Goal: Task Accomplishment & Management: Manage account settings

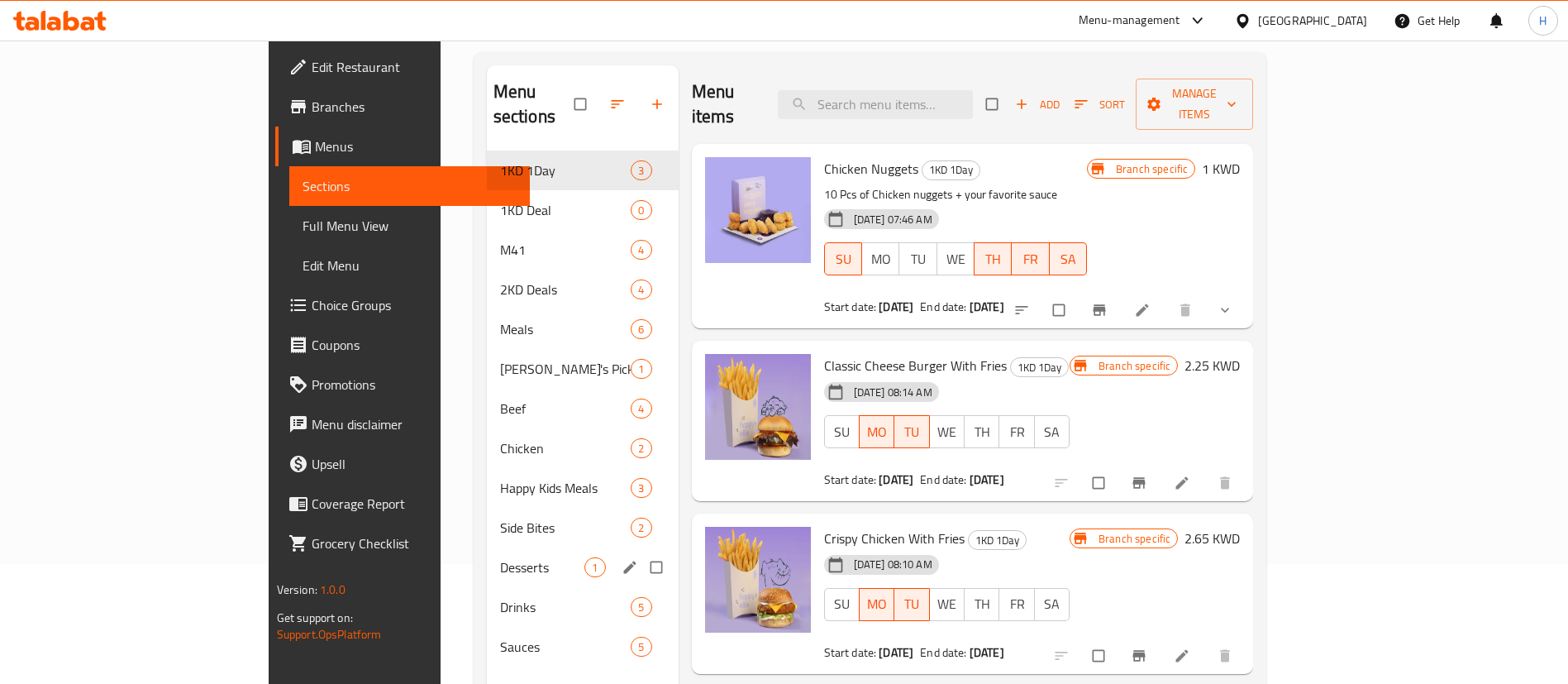
scroll to position [120, 0]
click at [500, 319] on span "Meals" at bounding box center [543, 329] width 85 height 20
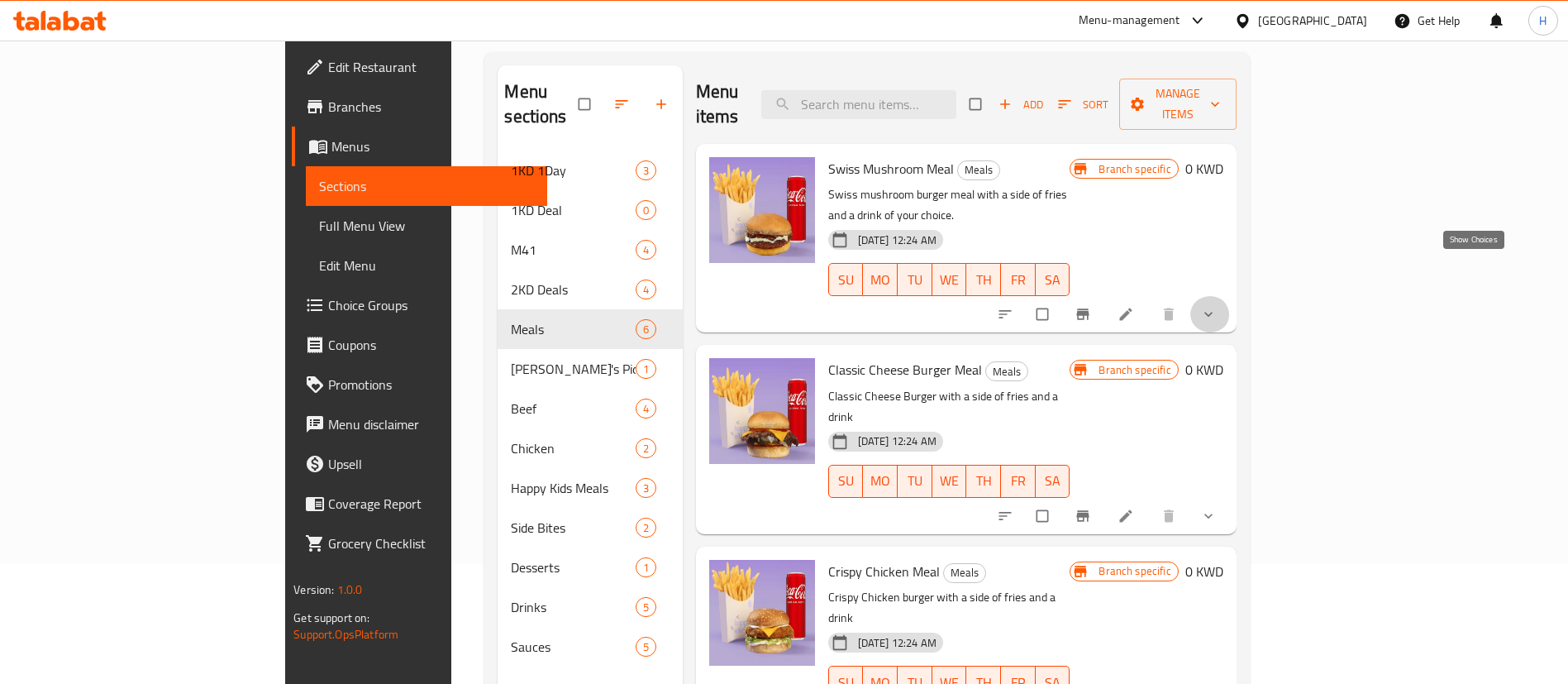
click at [1217, 306] on icon "show more" at bounding box center [1208, 314] width 16 height 16
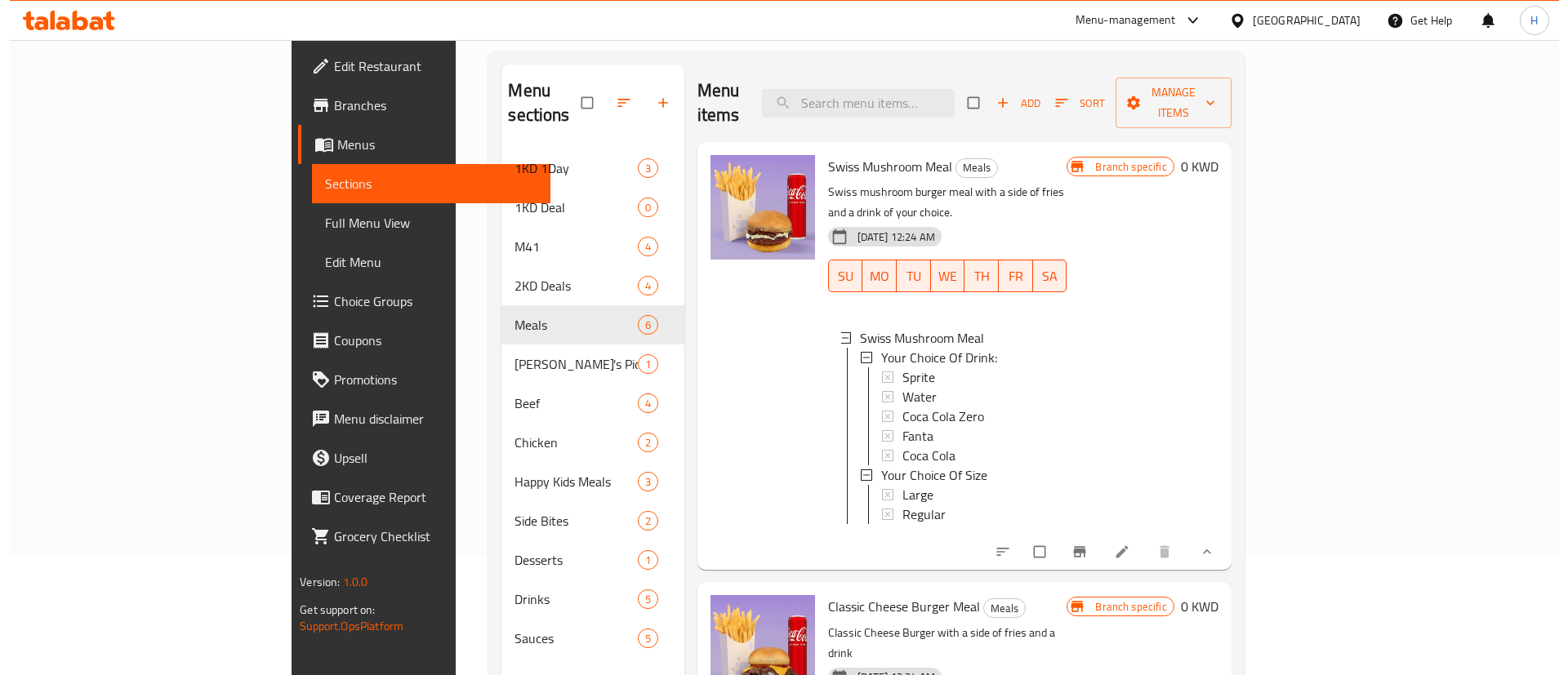
scroll to position [3, 0]
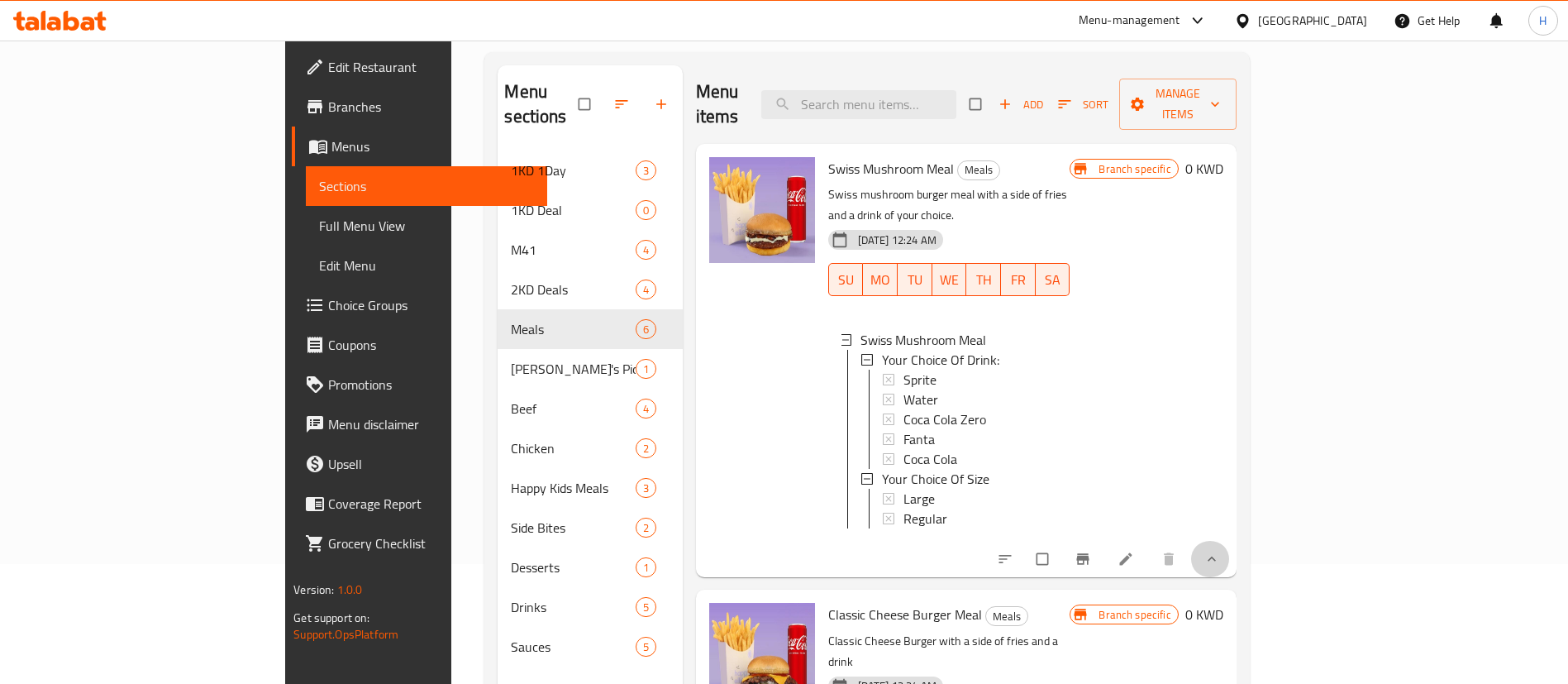
click at [1230, 541] on button "show more" at bounding box center [1210, 559] width 39 height 37
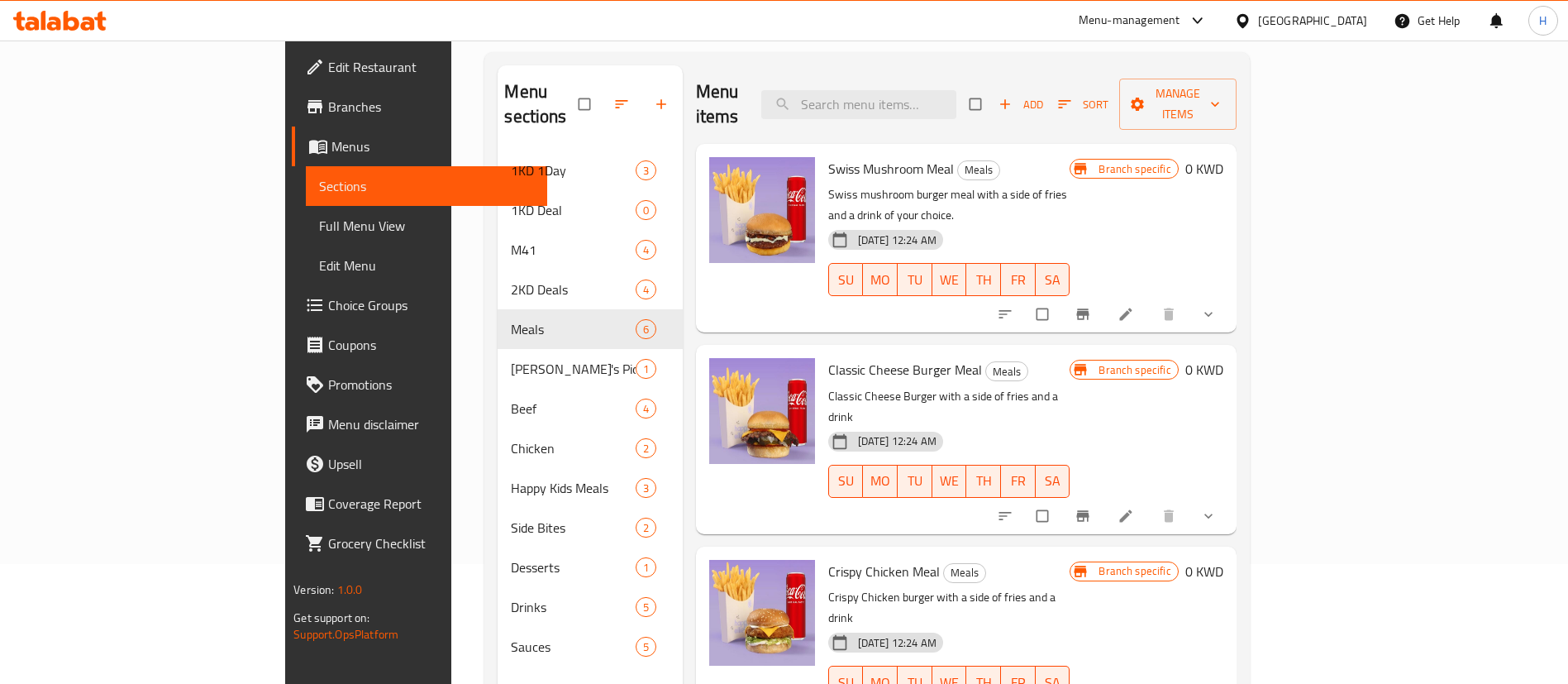
click at [1230, 498] on button "show more" at bounding box center [1210, 516] width 39 height 37
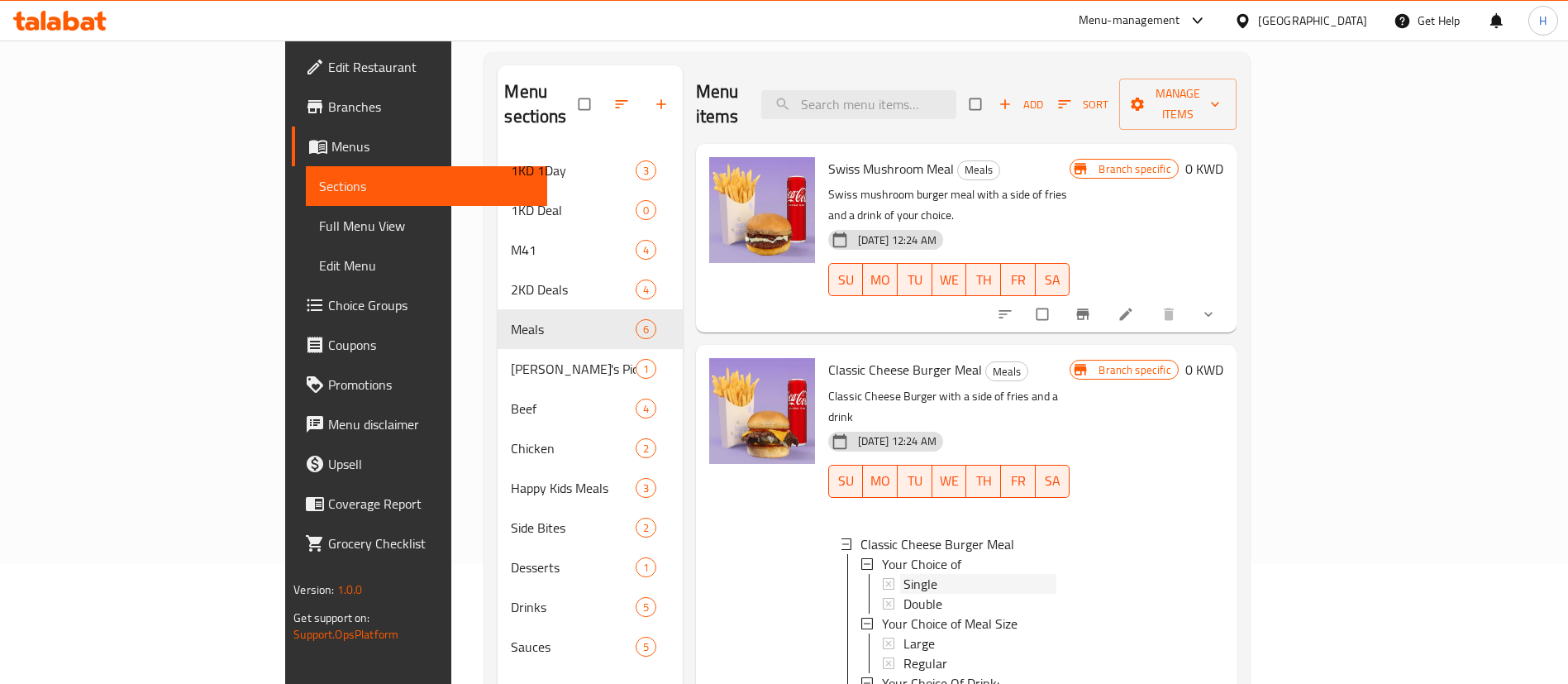
click at [904, 574] on div "Single" at bounding box center [980, 584] width 154 height 20
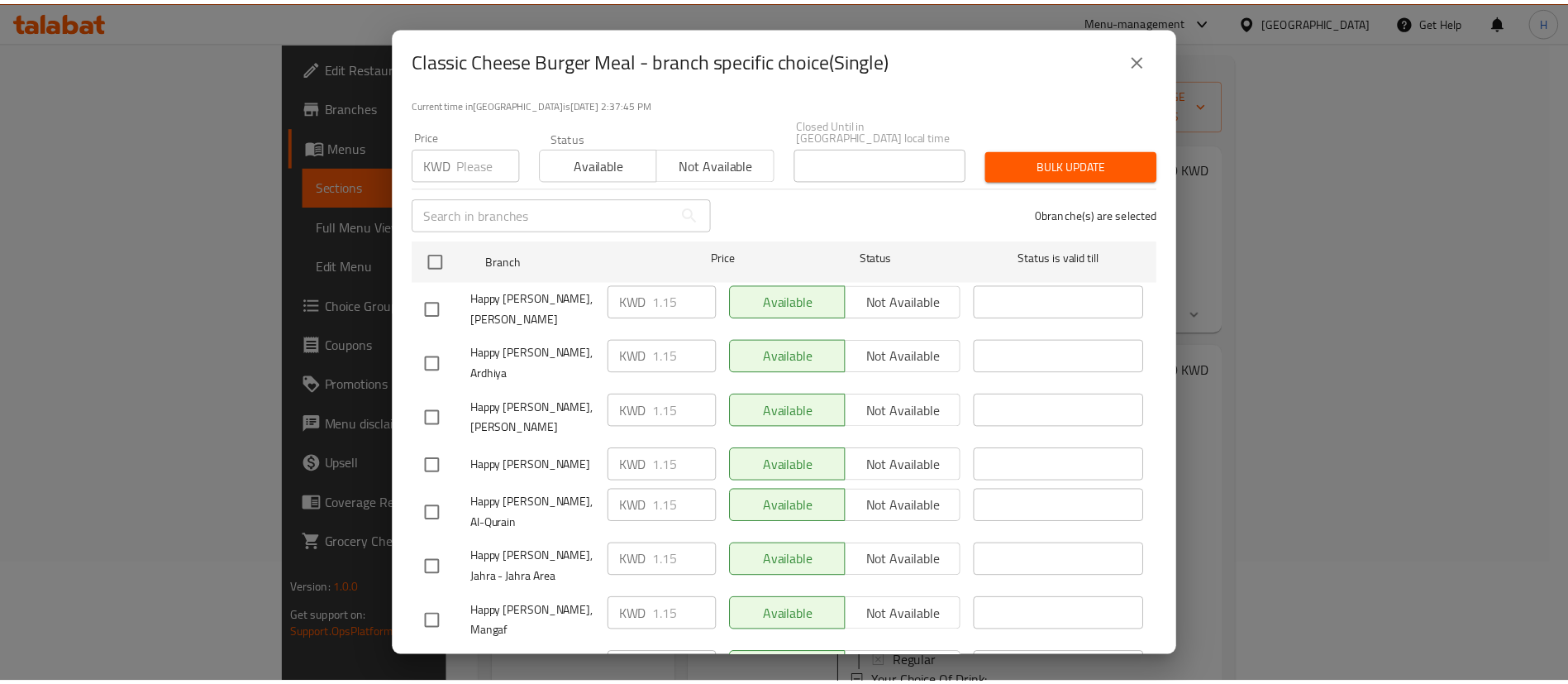
scroll to position [0, 0]
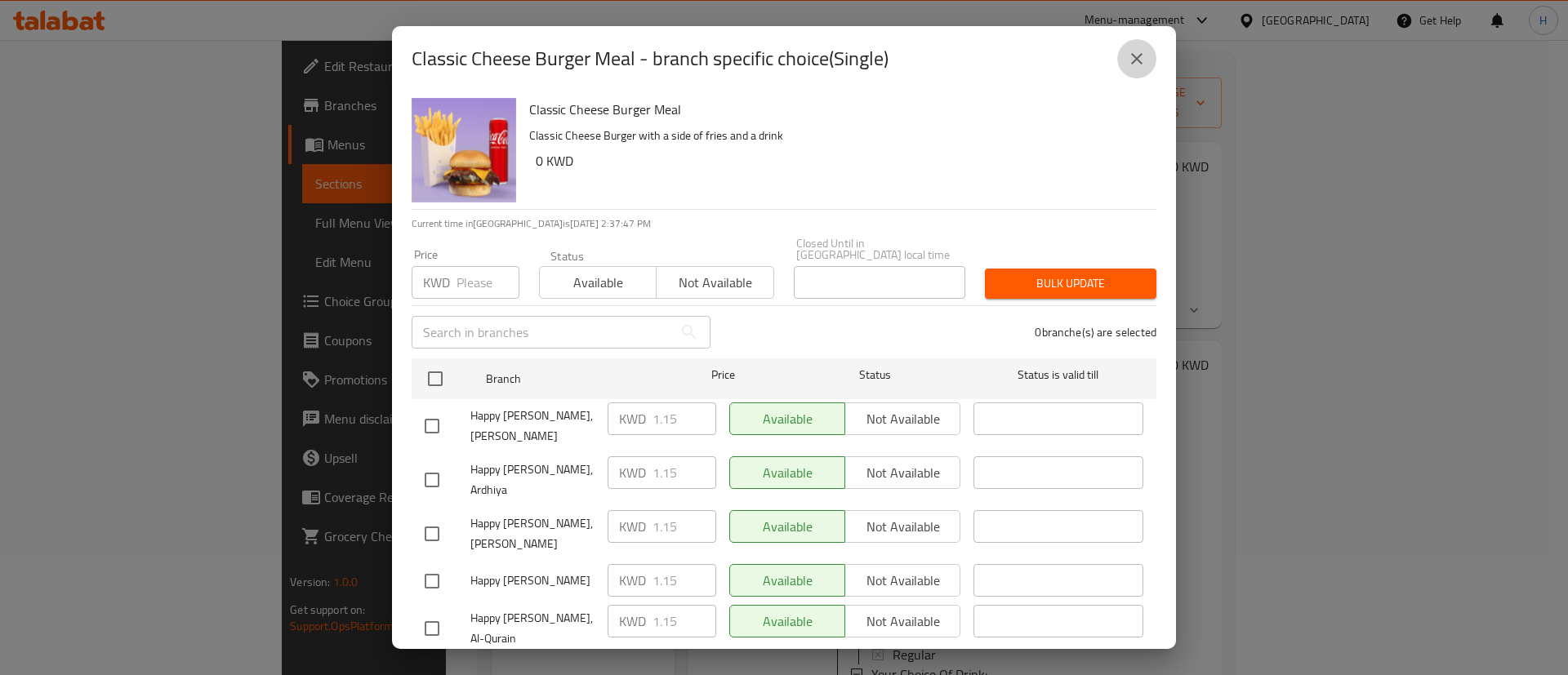
click at [1143, 56] on icon "close" at bounding box center [1136, 59] width 20 height 20
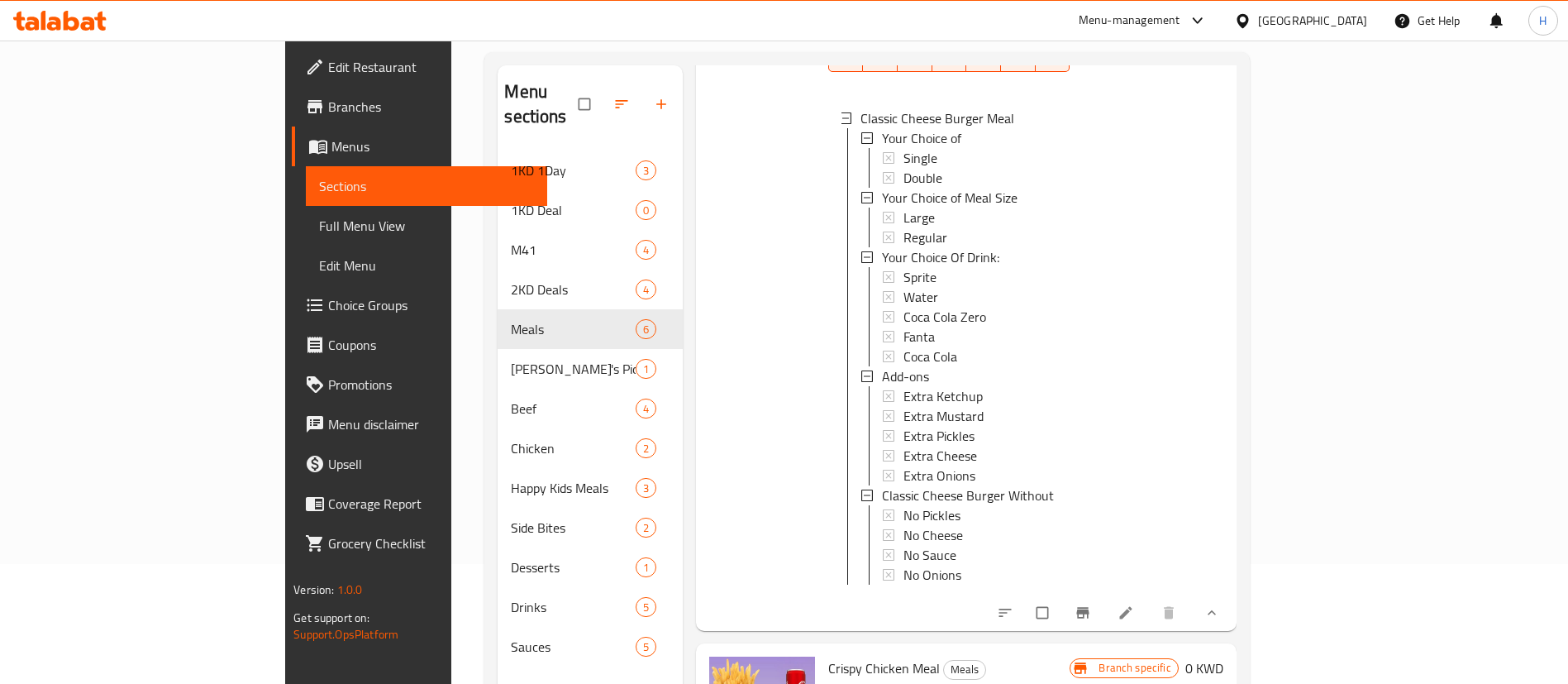
scroll to position [438, 0]
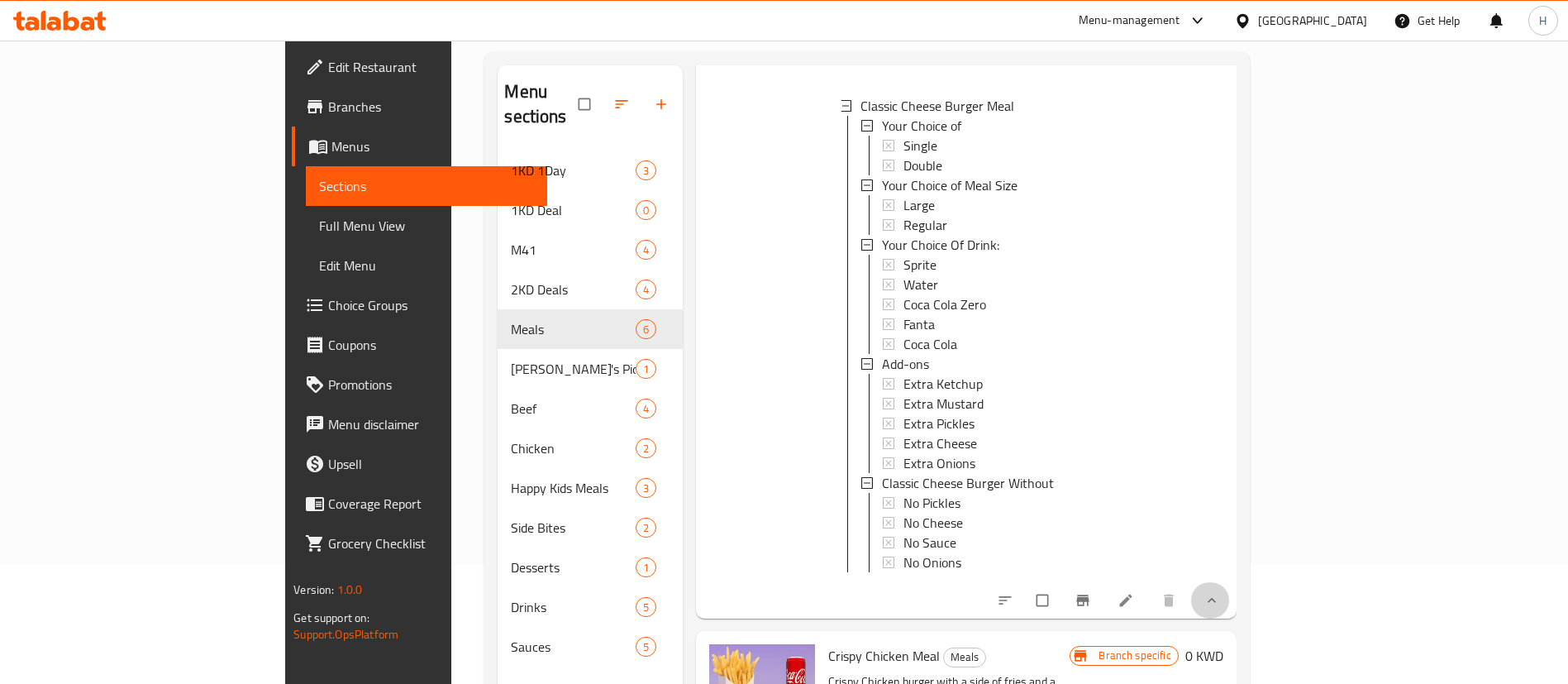
click at [1230, 582] on button "show more" at bounding box center [1210, 600] width 39 height 37
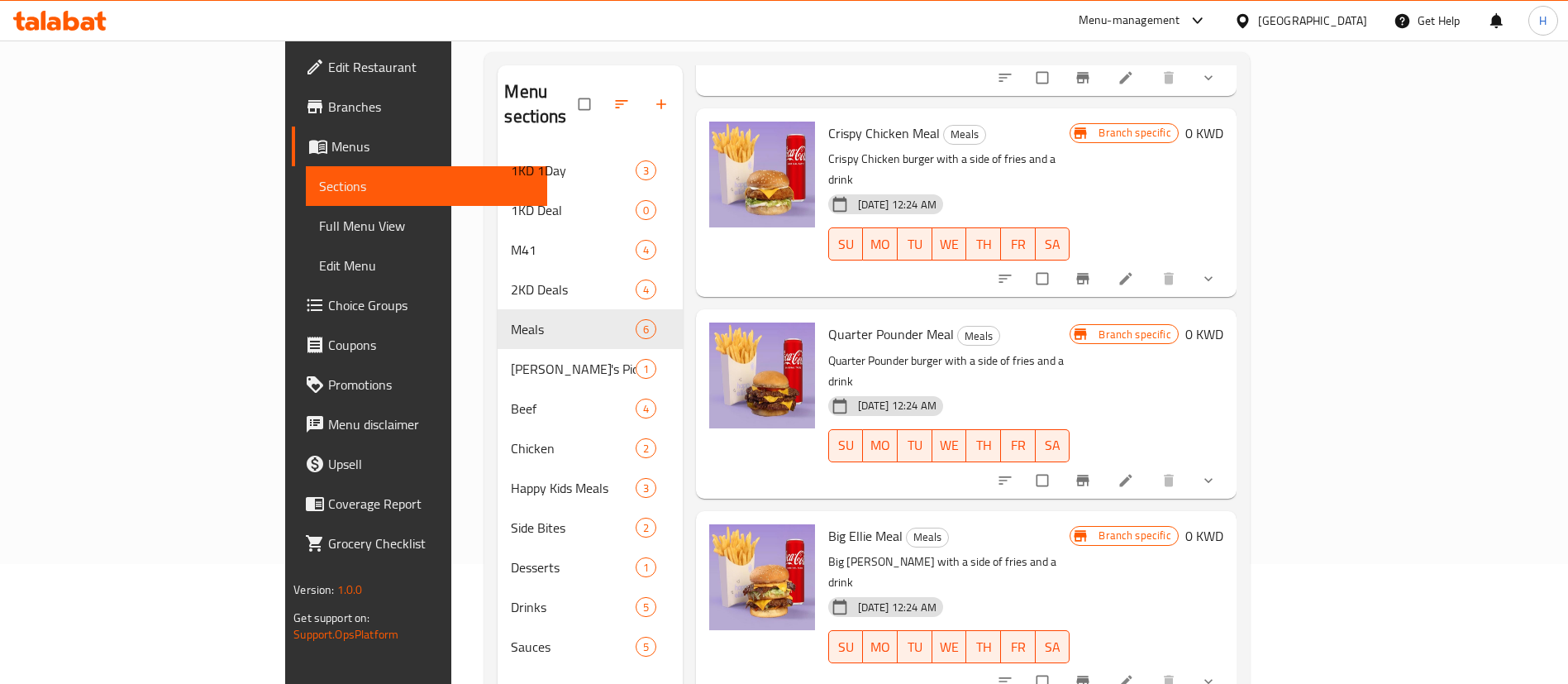
scroll to position [442, 0]
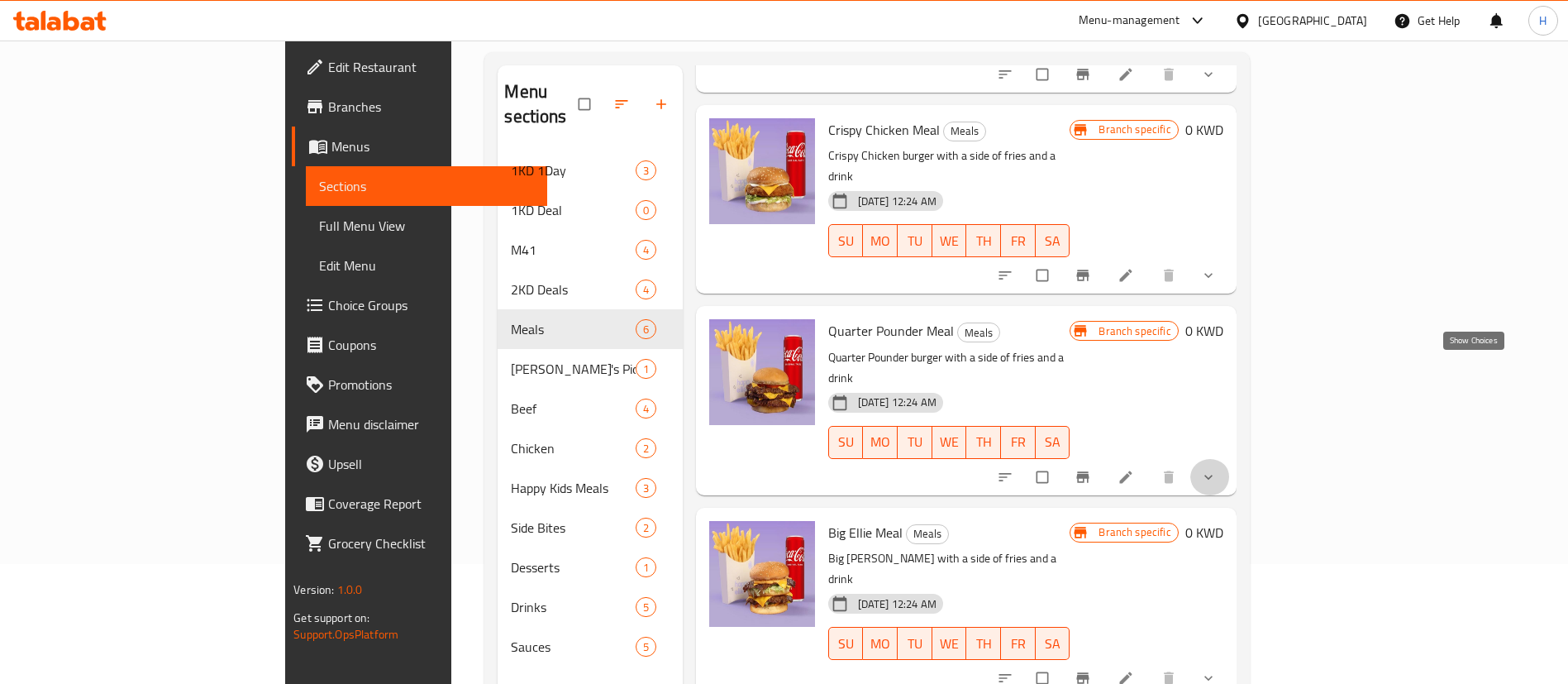
click at [1217, 469] on icon "show more" at bounding box center [1208, 476] width 16 height 16
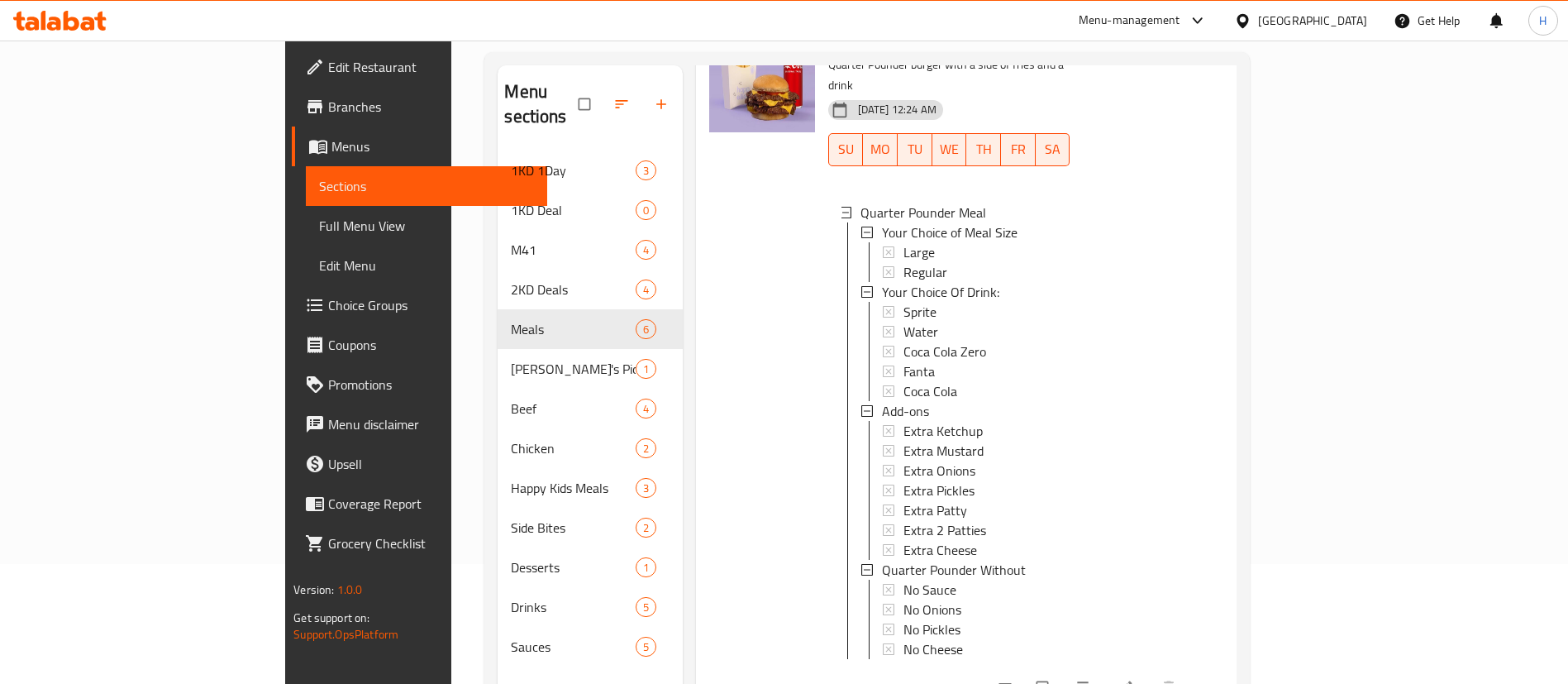
scroll to position [735, 0]
click at [1220, 679] on icon "show more" at bounding box center [1212, 687] width 16 height 16
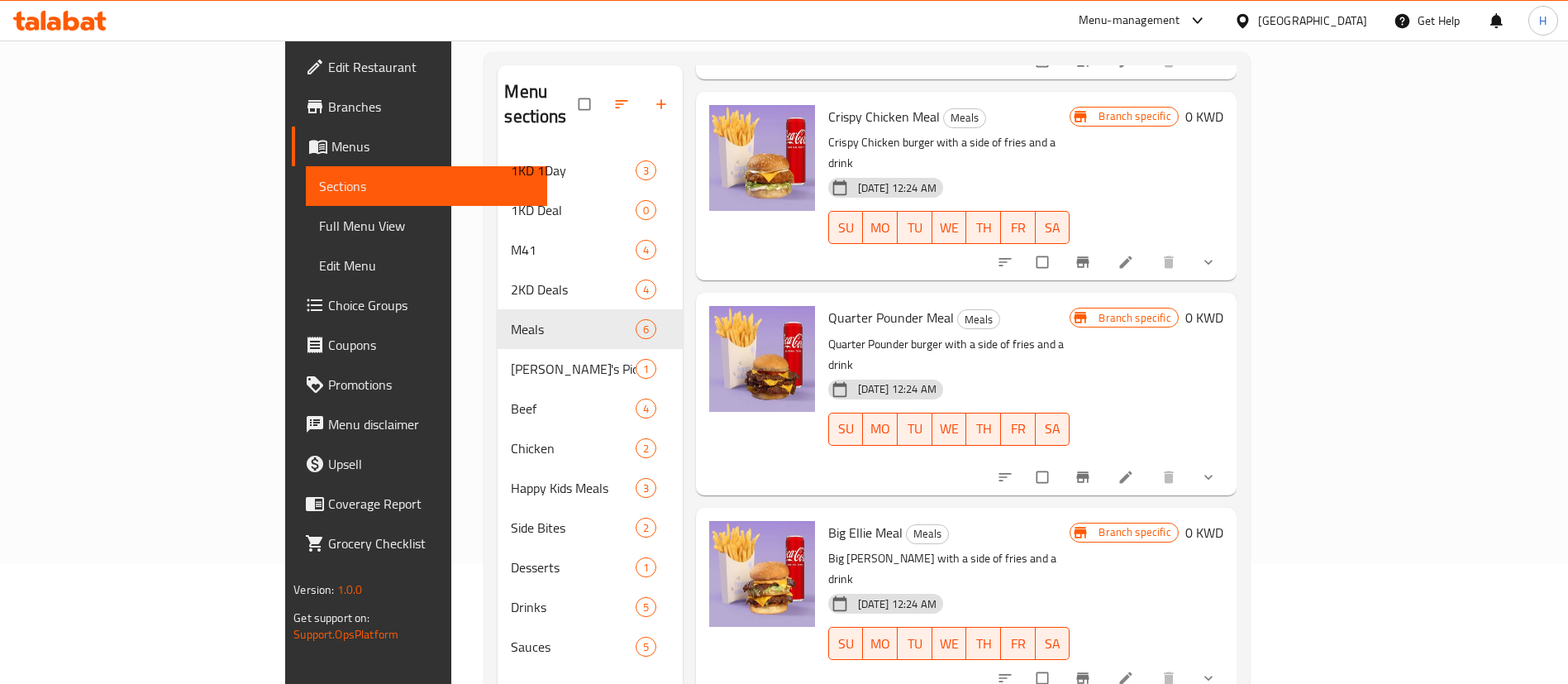
scroll to position [442, 0]
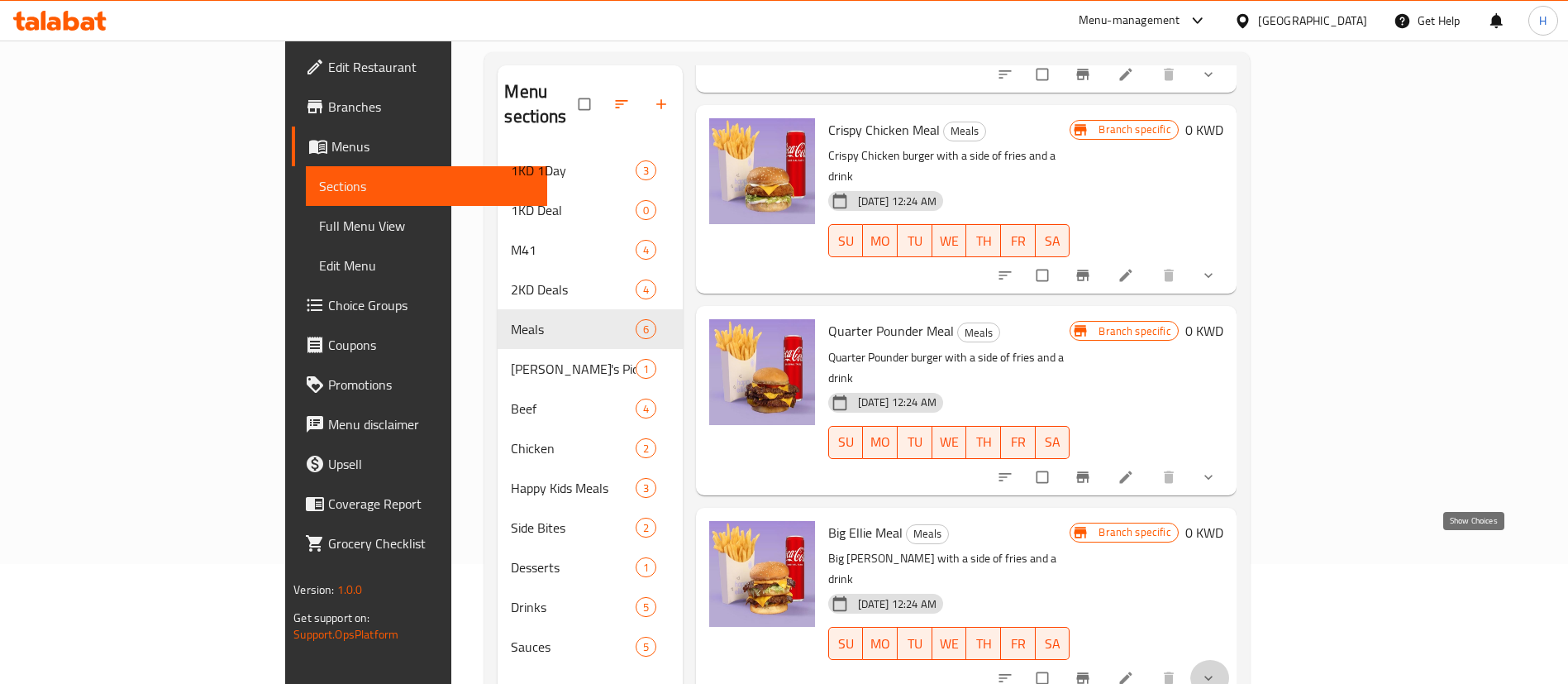
click at [1217, 670] on icon "show more" at bounding box center [1208, 677] width 16 height 16
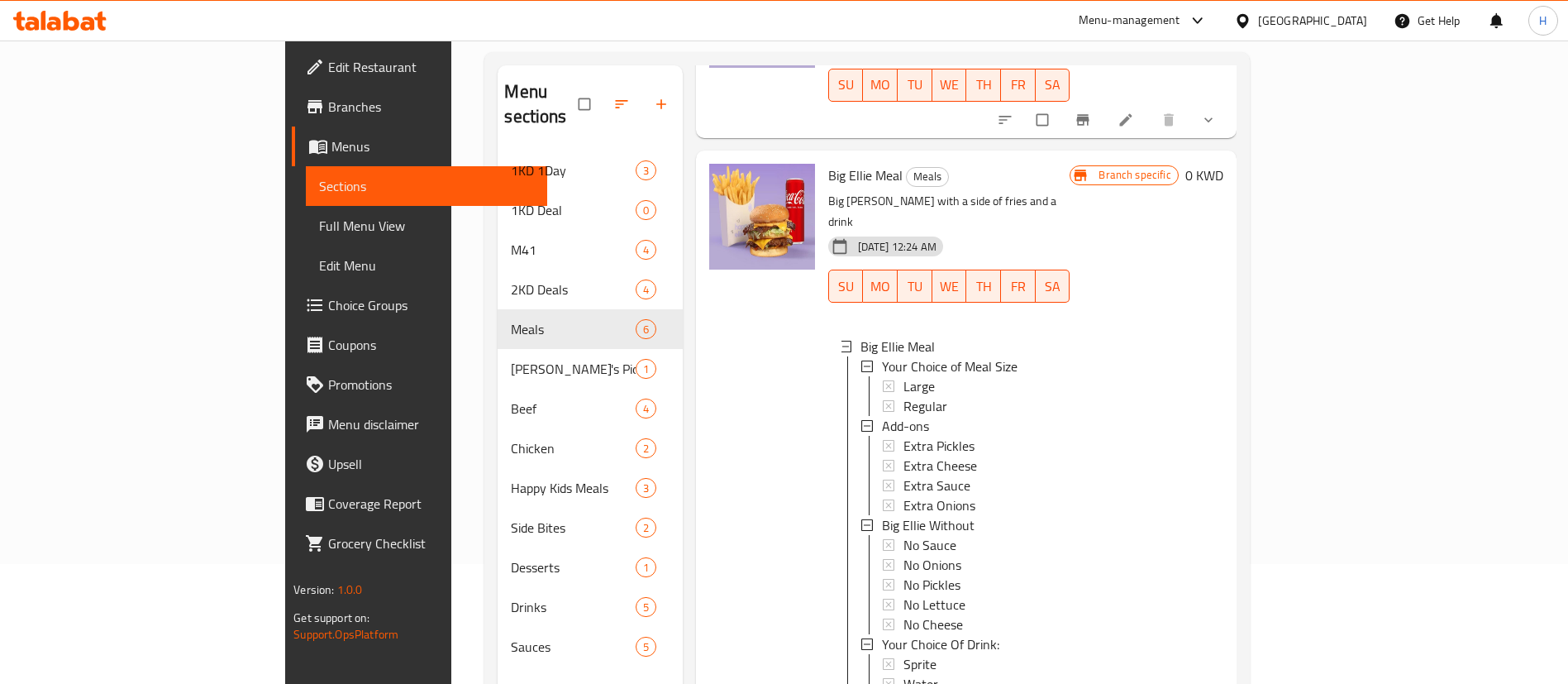
scroll to position [801, 0]
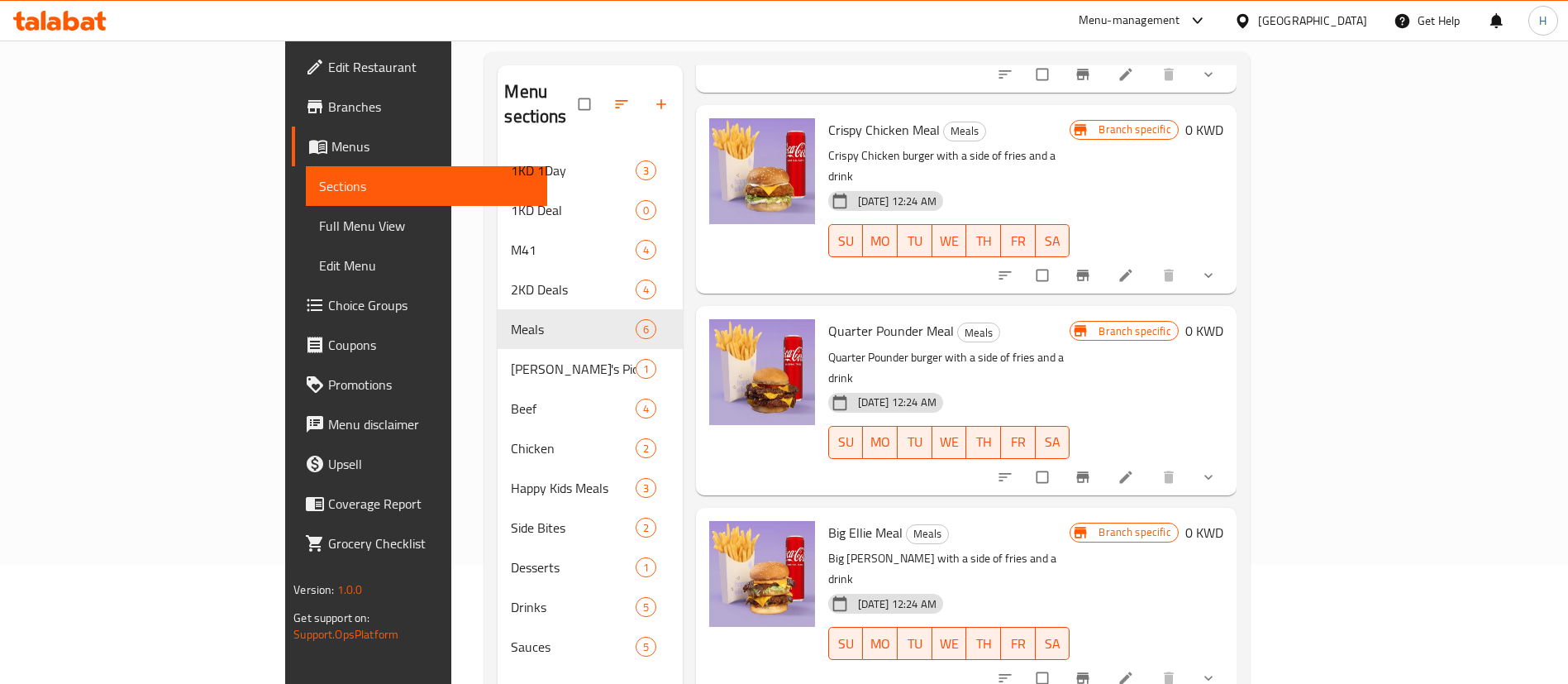
scroll to position [232, 0]
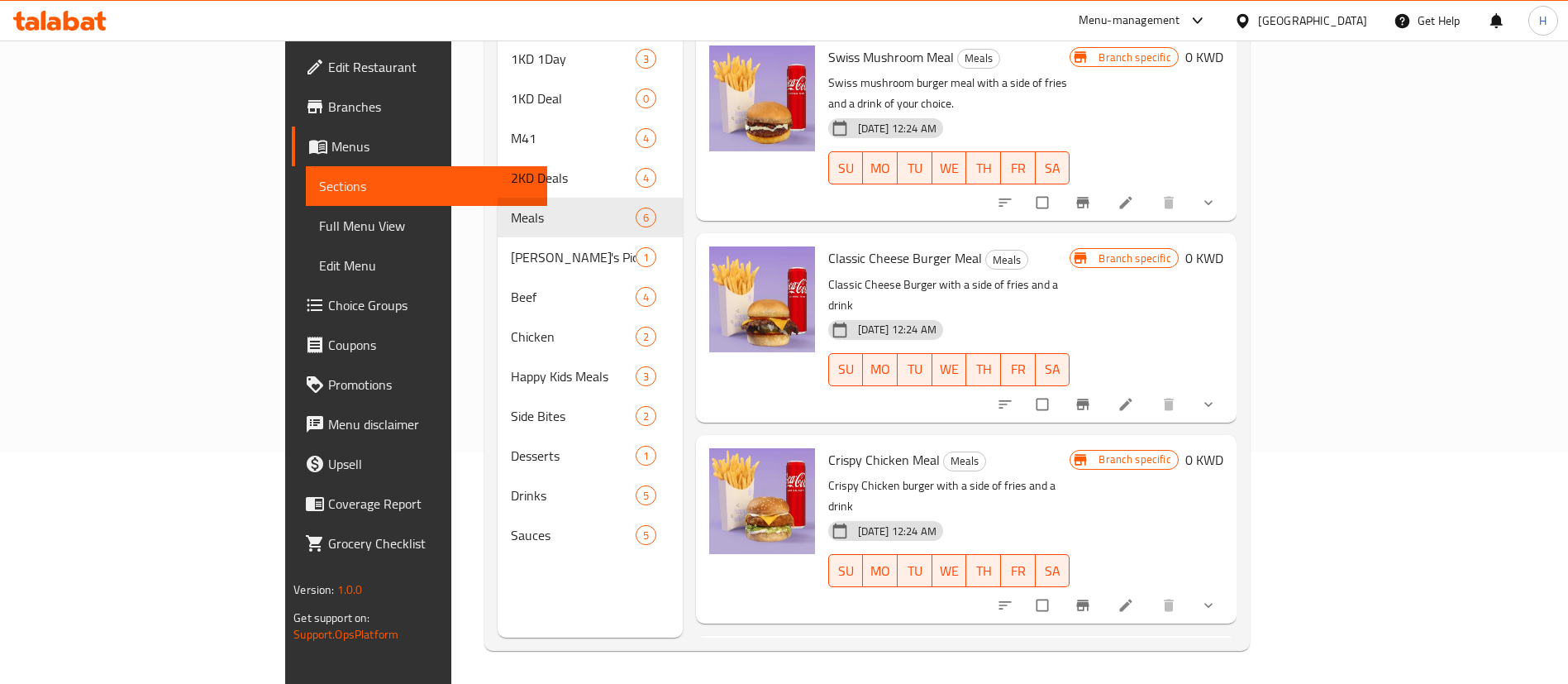
scroll to position [0, 0]
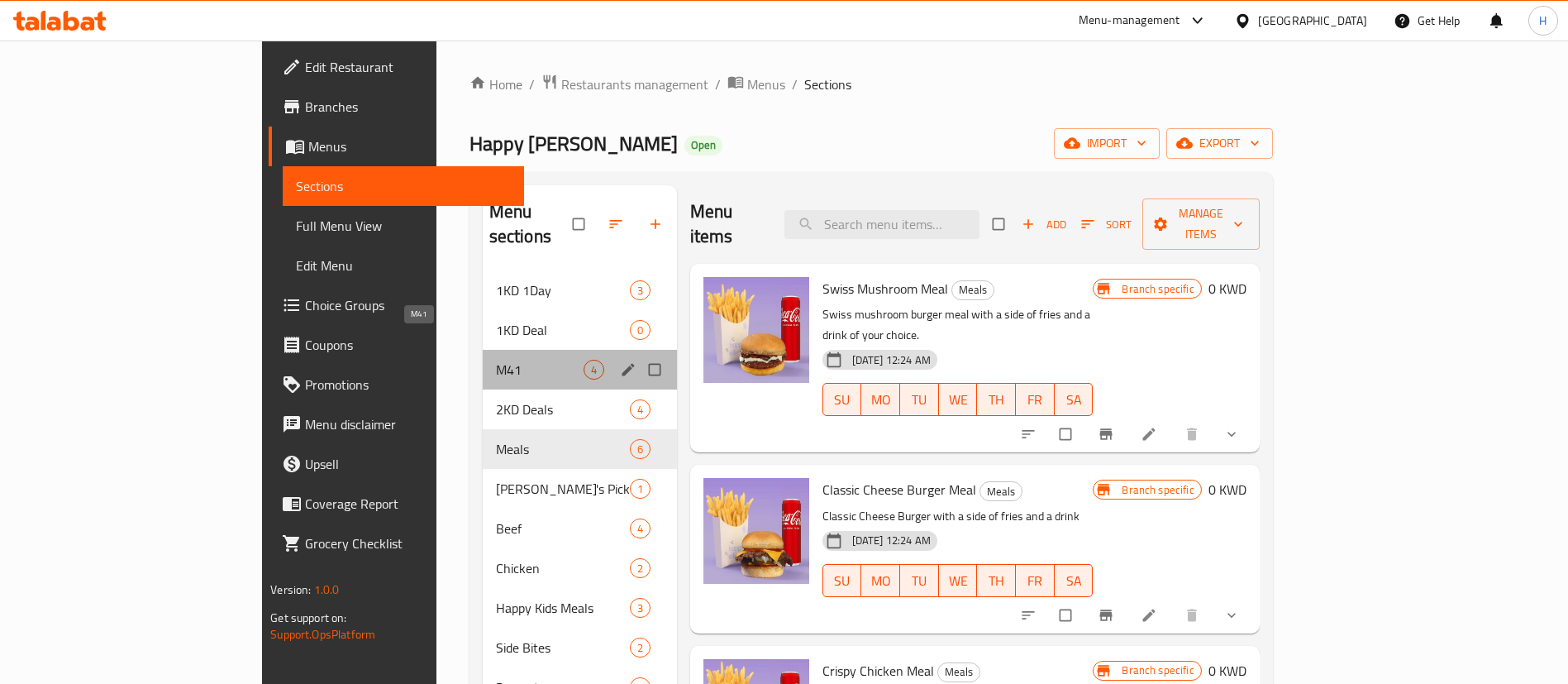
click at [496, 360] on span "M41" at bounding box center [540, 370] width 87 height 20
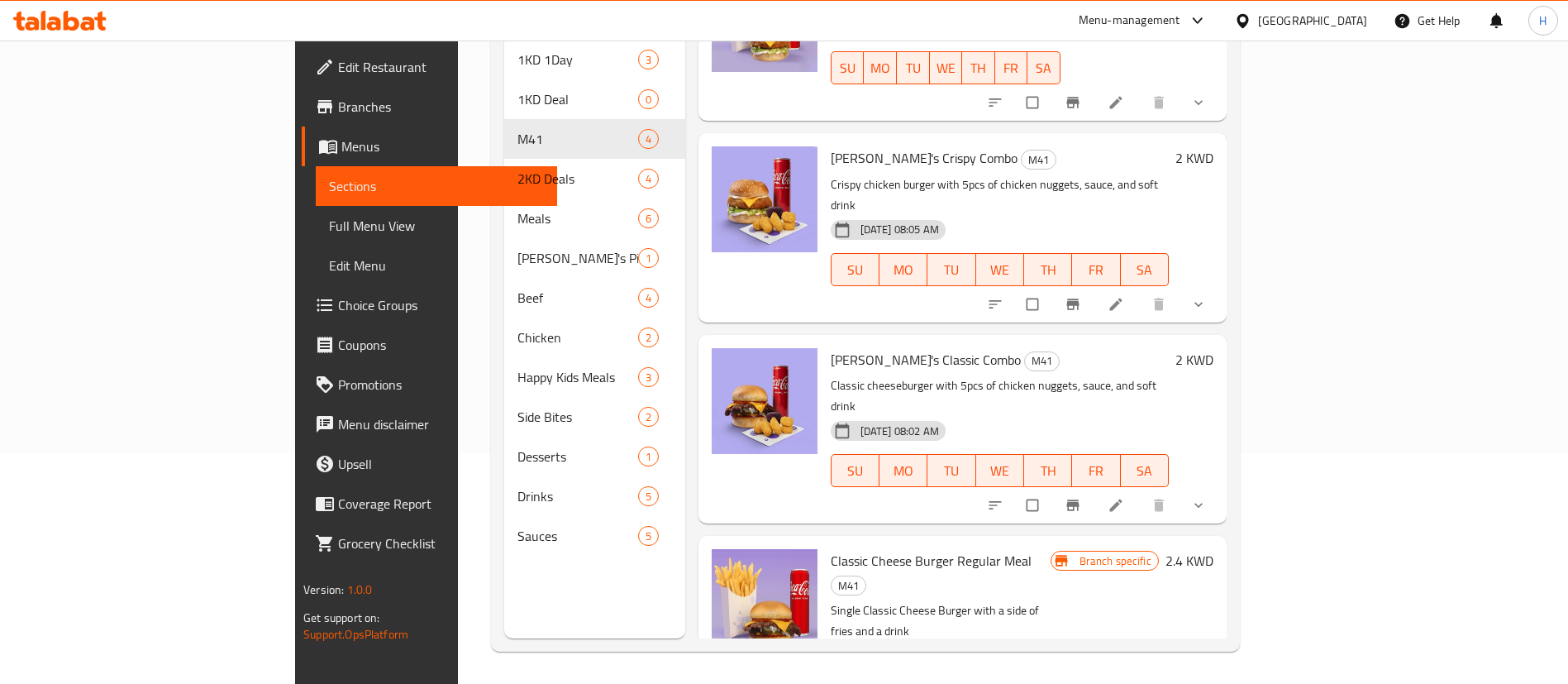
scroll to position [232, 0]
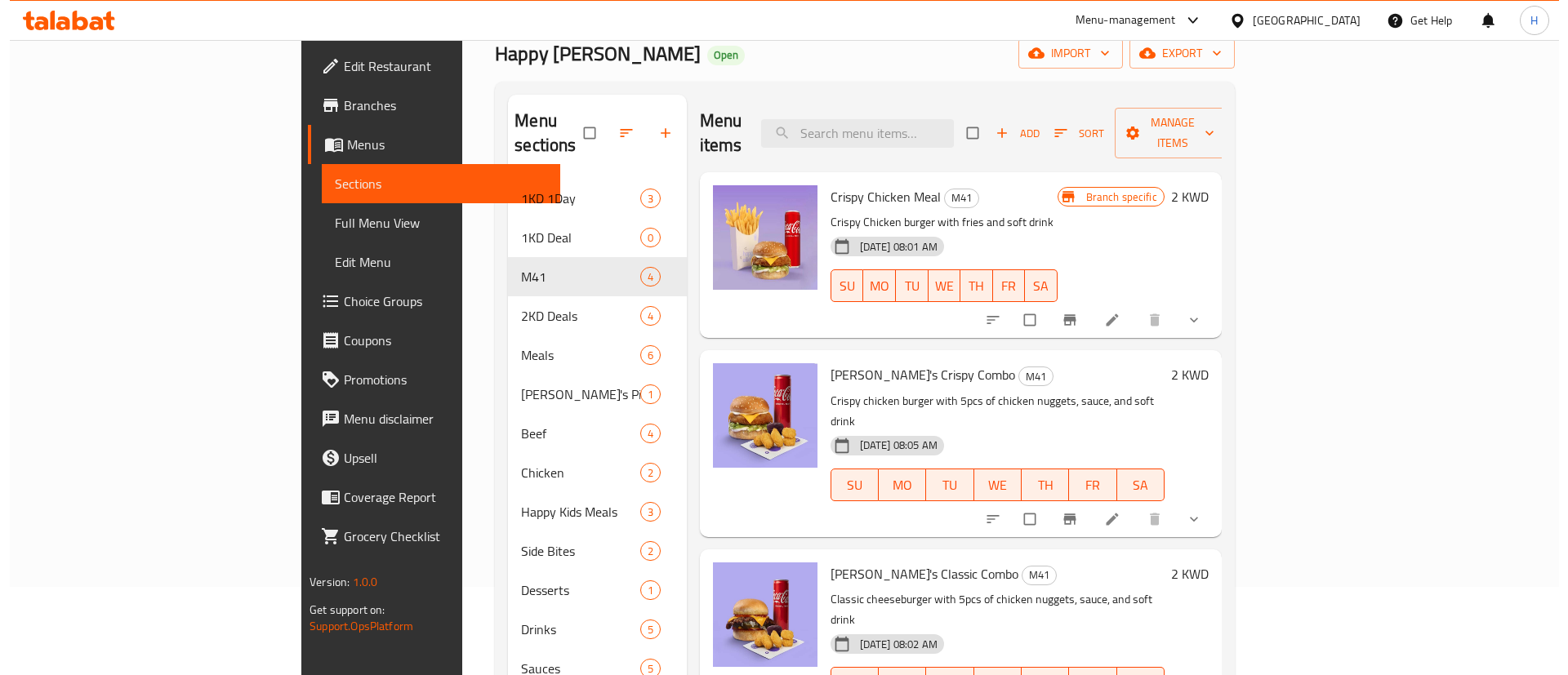
scroll to position [89, 0]
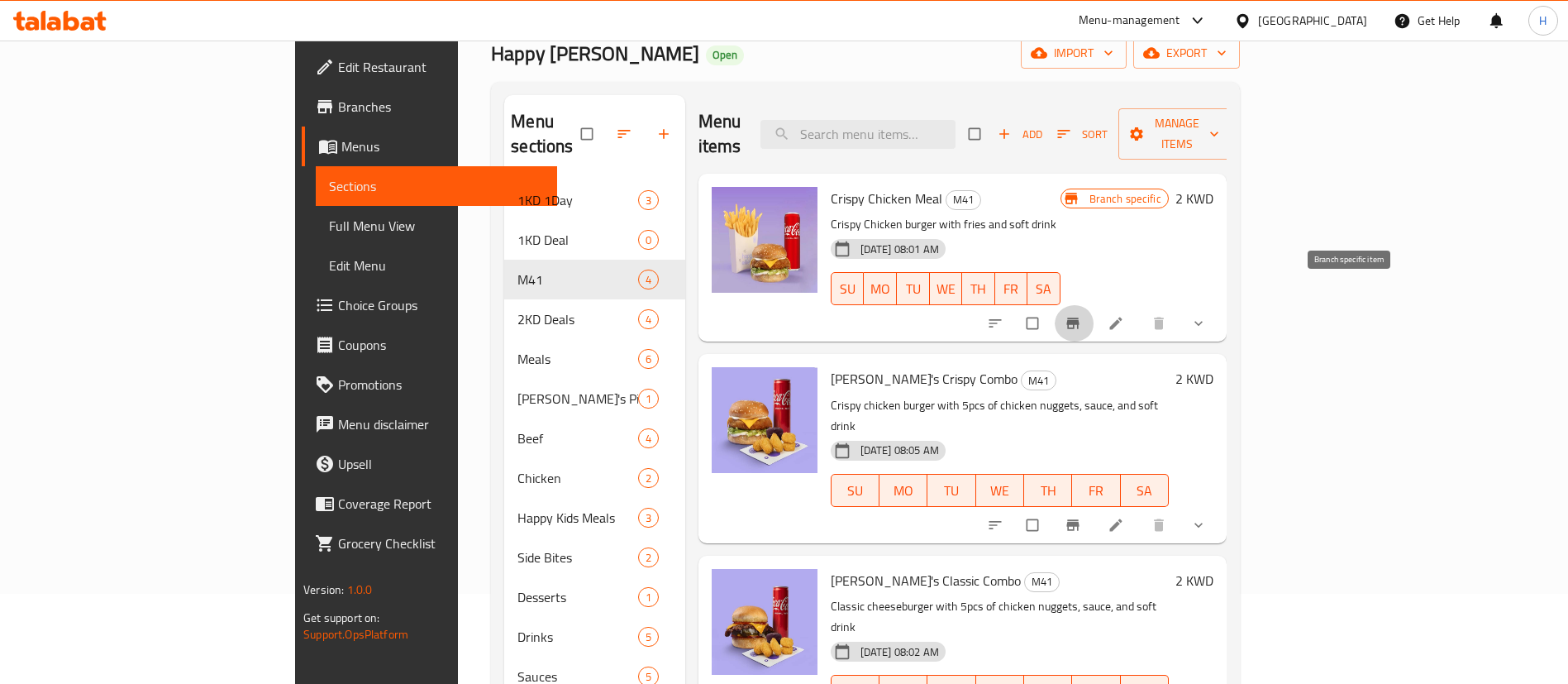
click at [1081, 315] on icon "Branch-specific-item" at bounding box center [1073, 323] width 16 height 16
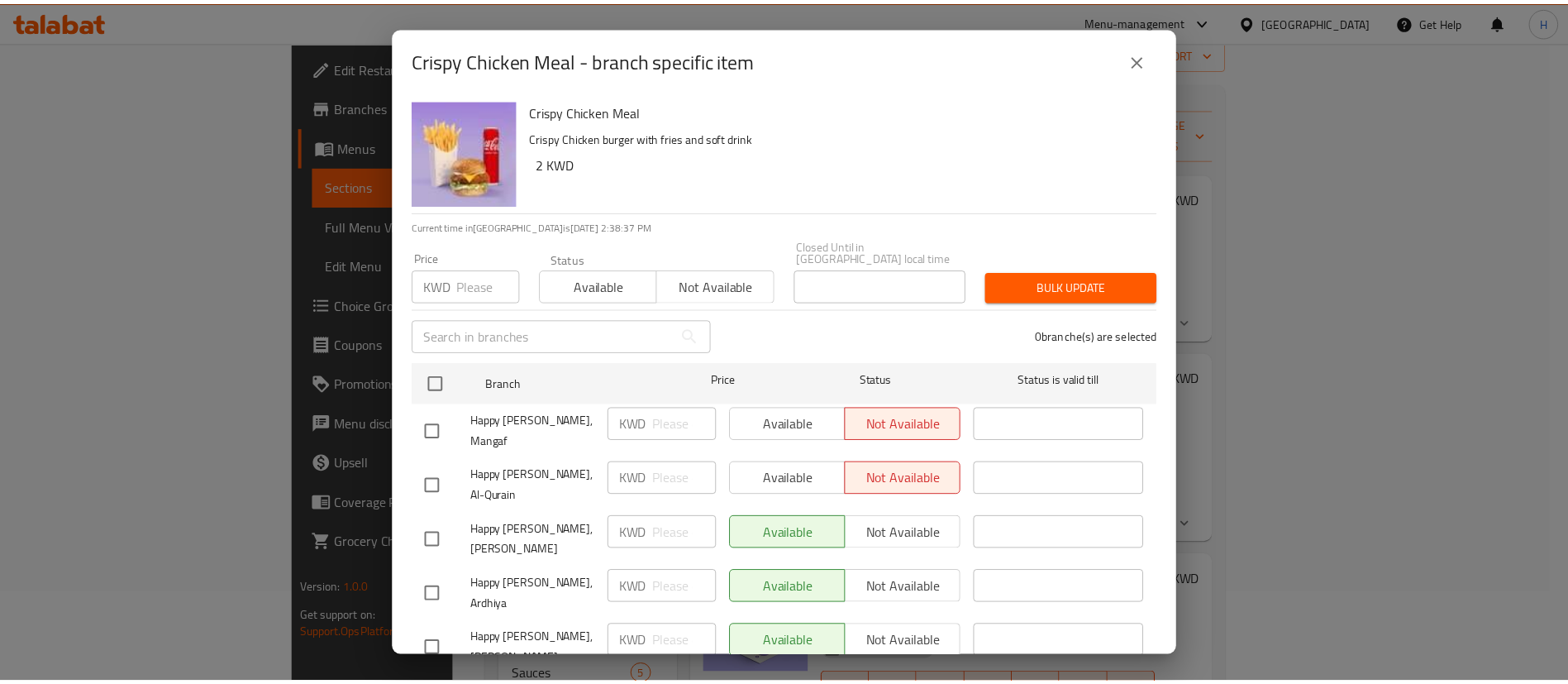
scroll to position [123, 0]
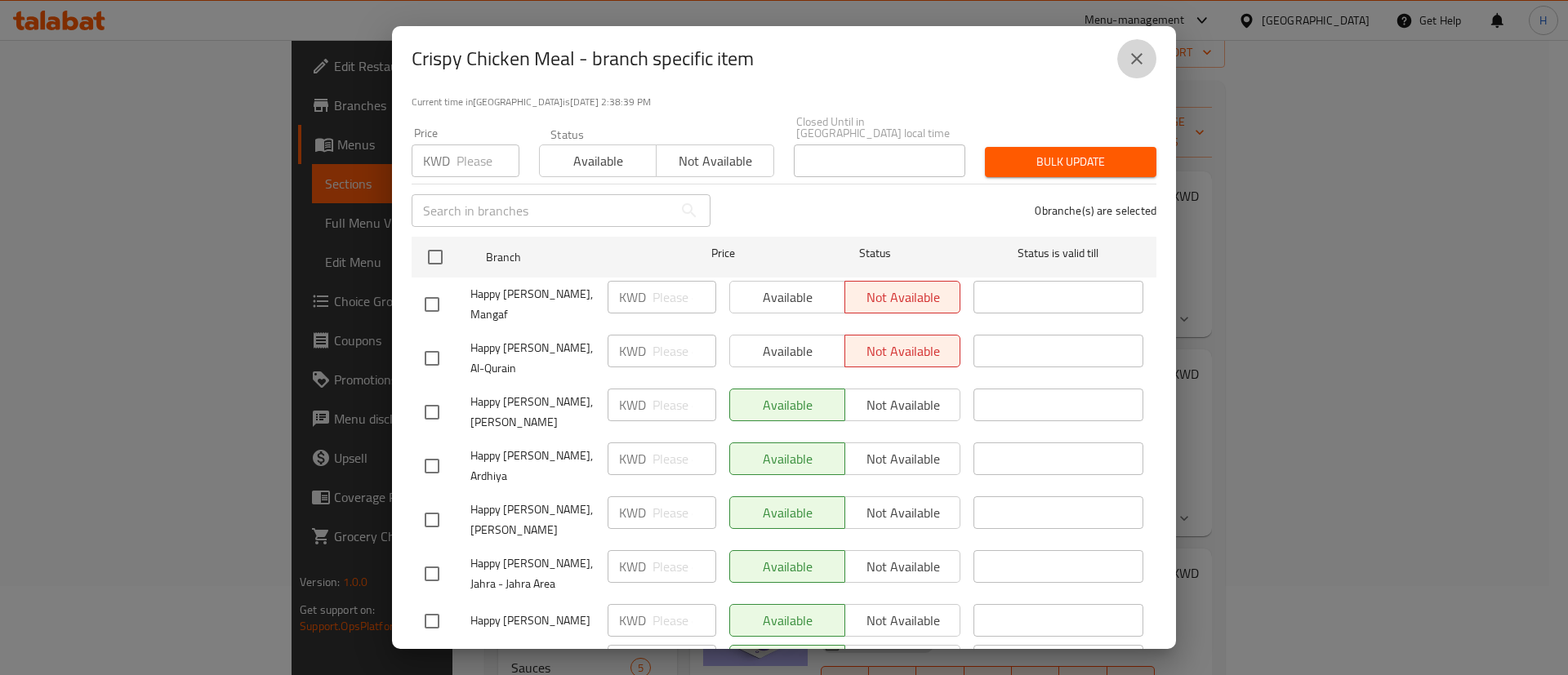
click at [1137, 60] on icon "close" at bounding box center [1137, 59] width 11 height 11
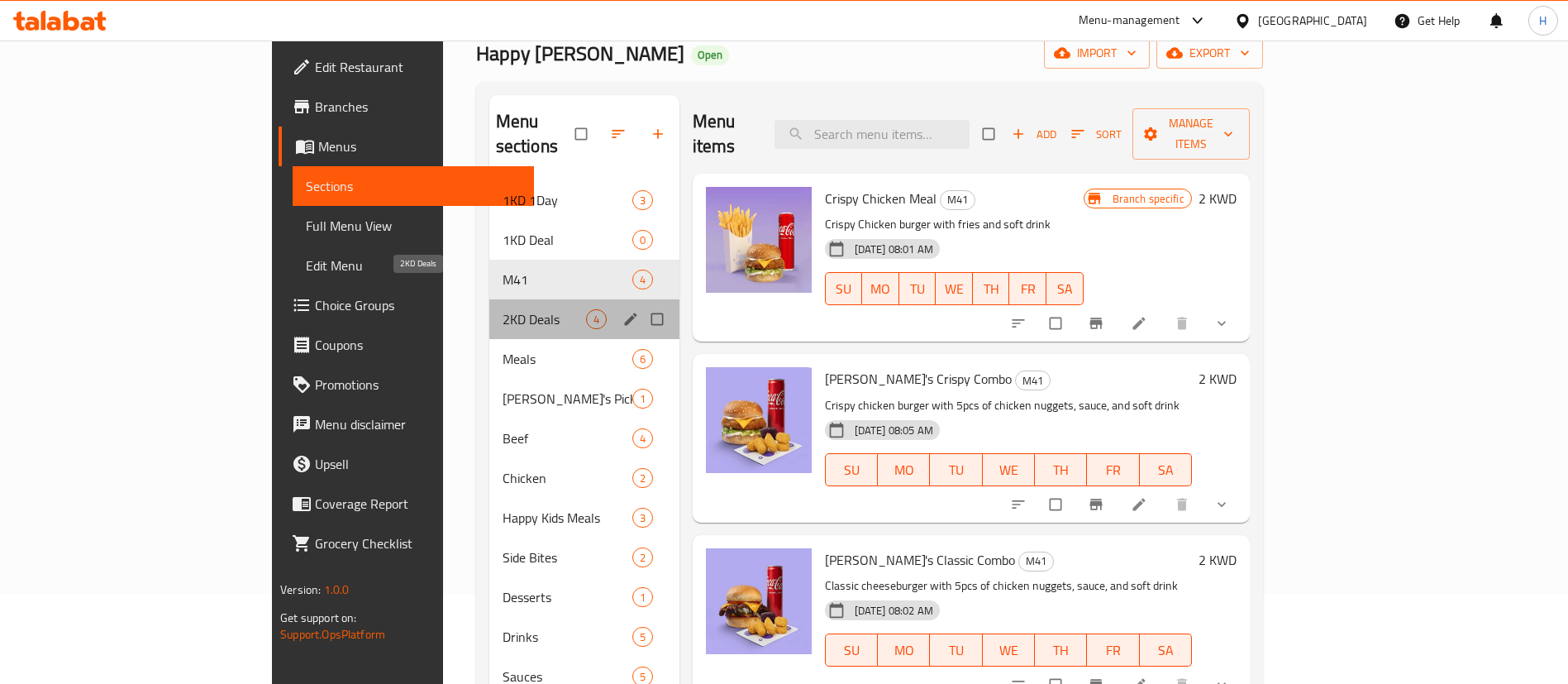
click at [502, 309] on span "2KD Deals" at bounding box center [543, 319] width 84 height 20
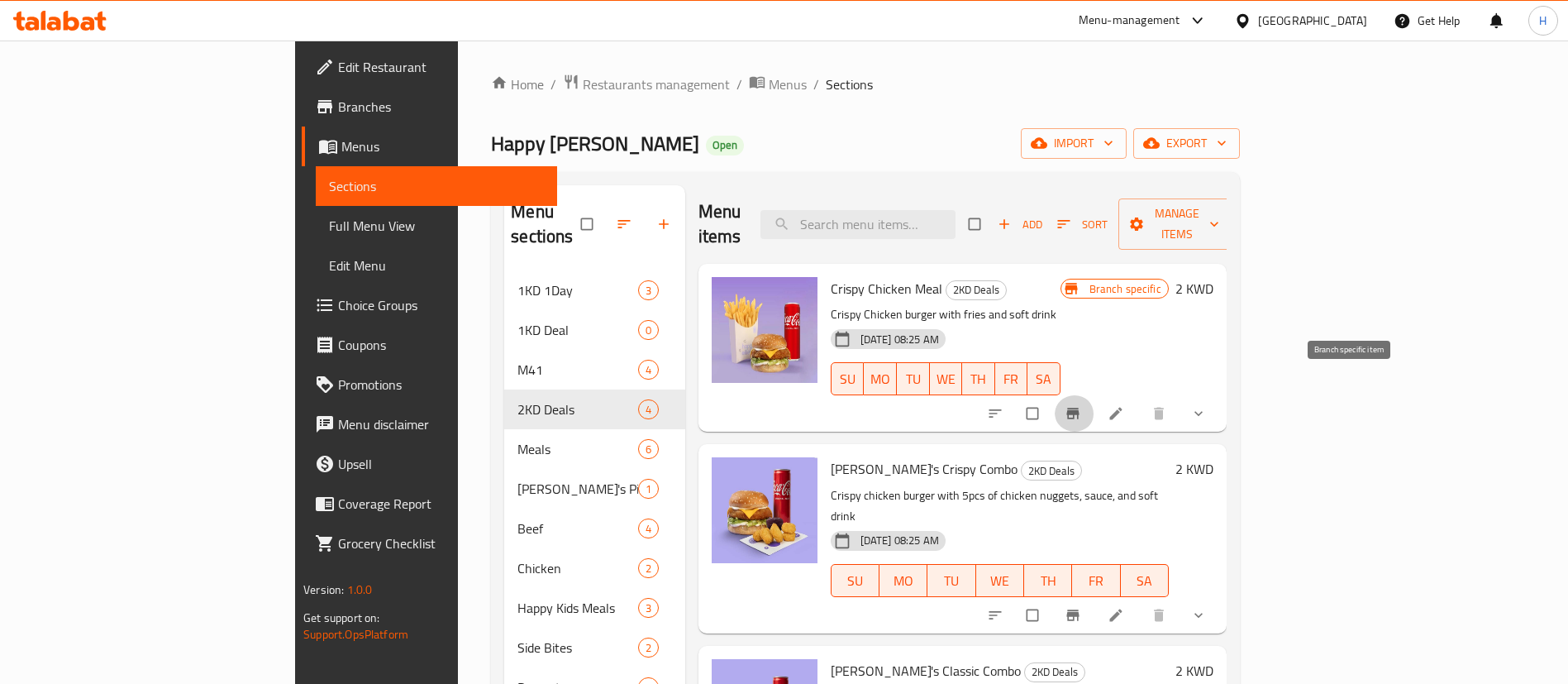
click at [1095, 396] on button "Branch-specific-item" at bounding box center [1074, 414] width 39 height 37
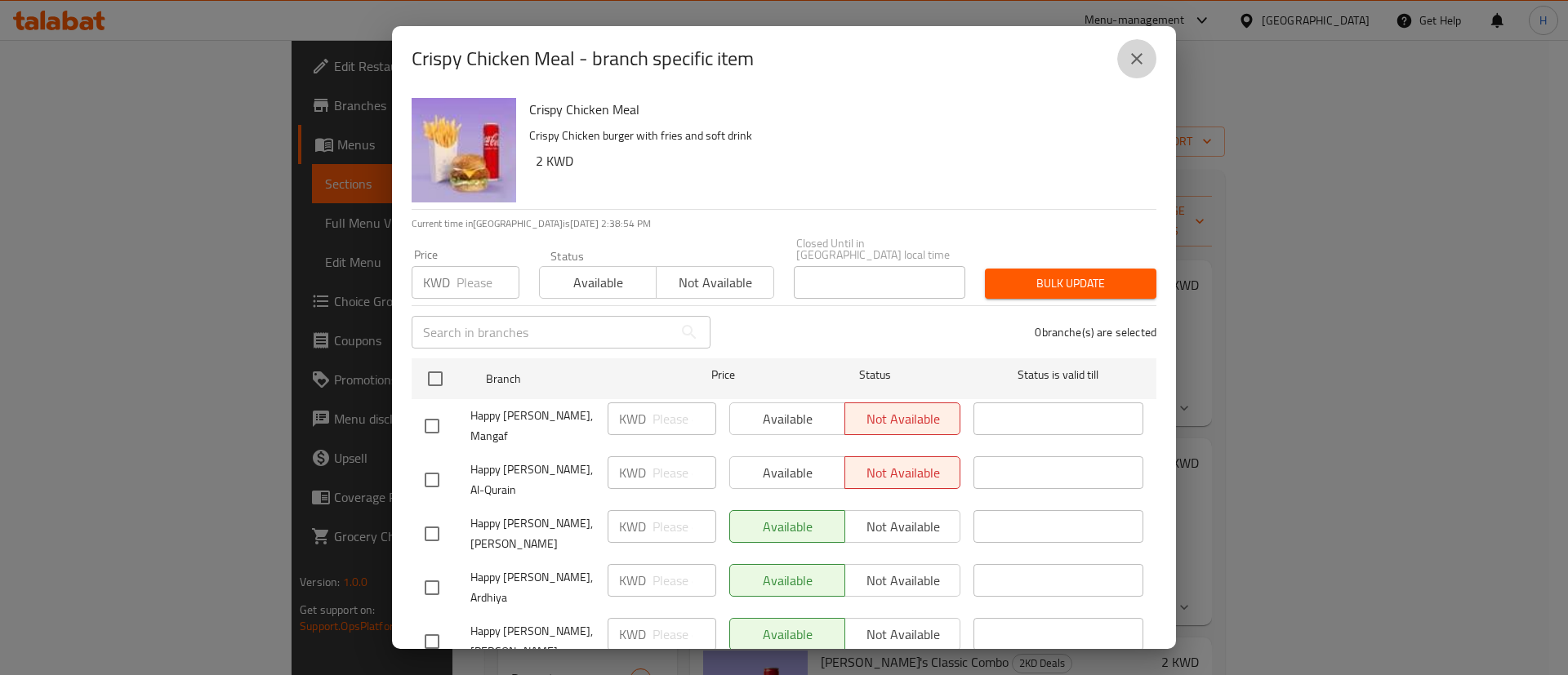
click at [1134, 53] on icon "close" at bounding box center [1136, 59] width 20 height 20
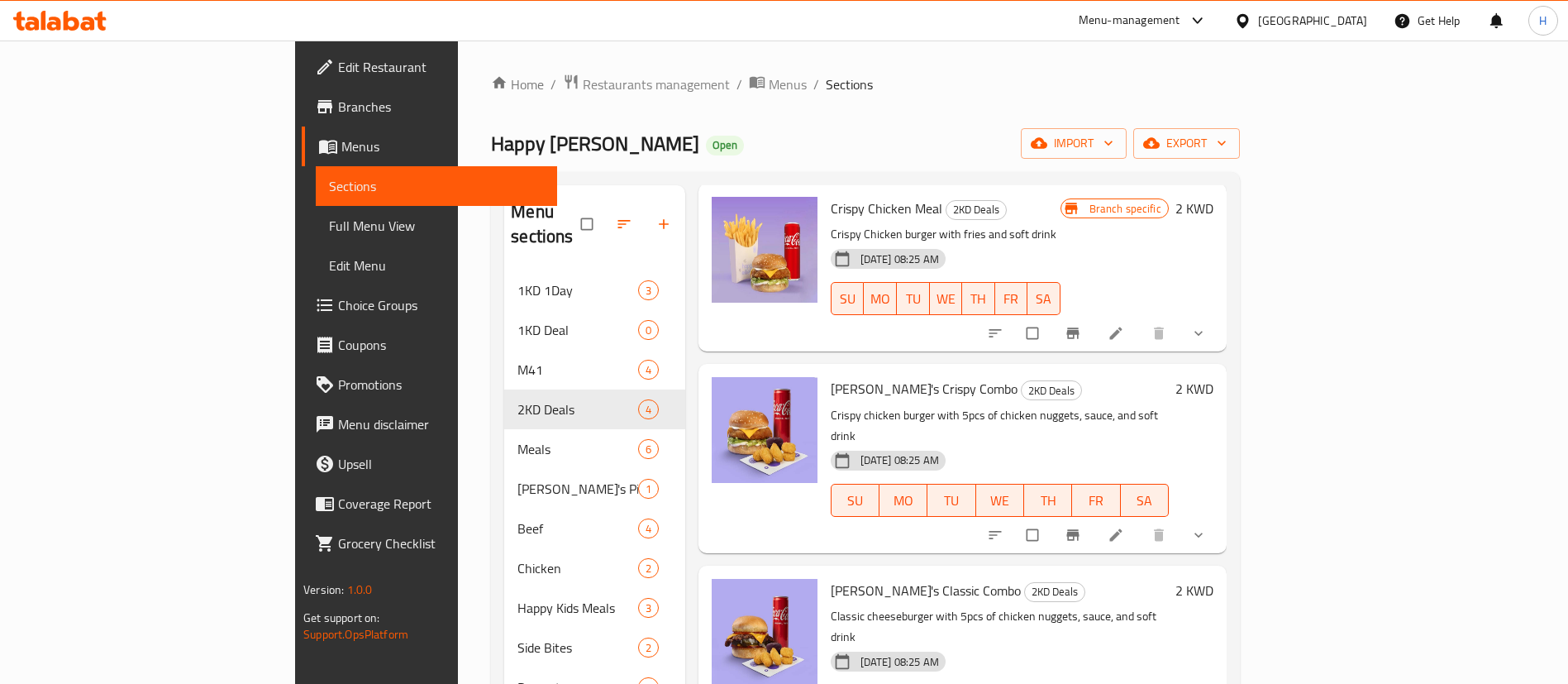
scroll to position [232, 0]
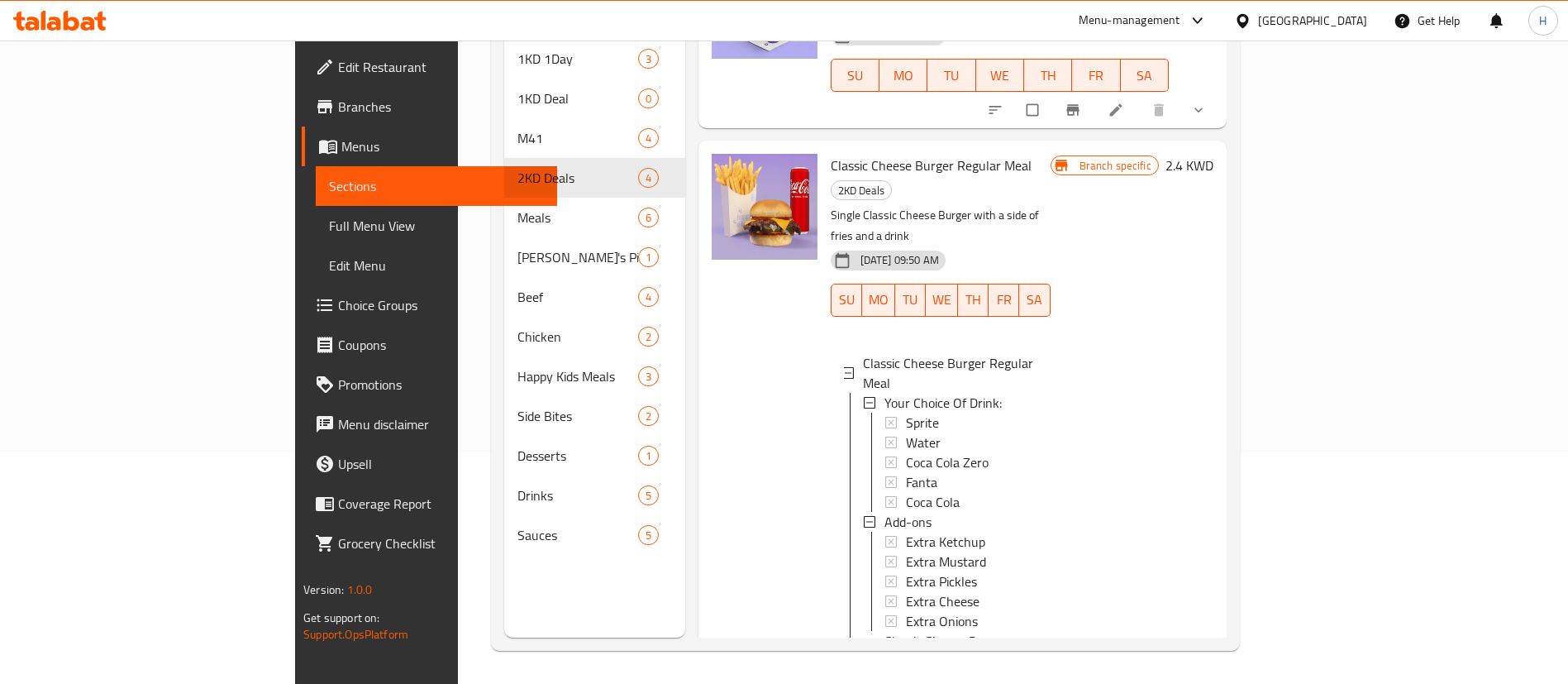
scroll to position [458, 0]
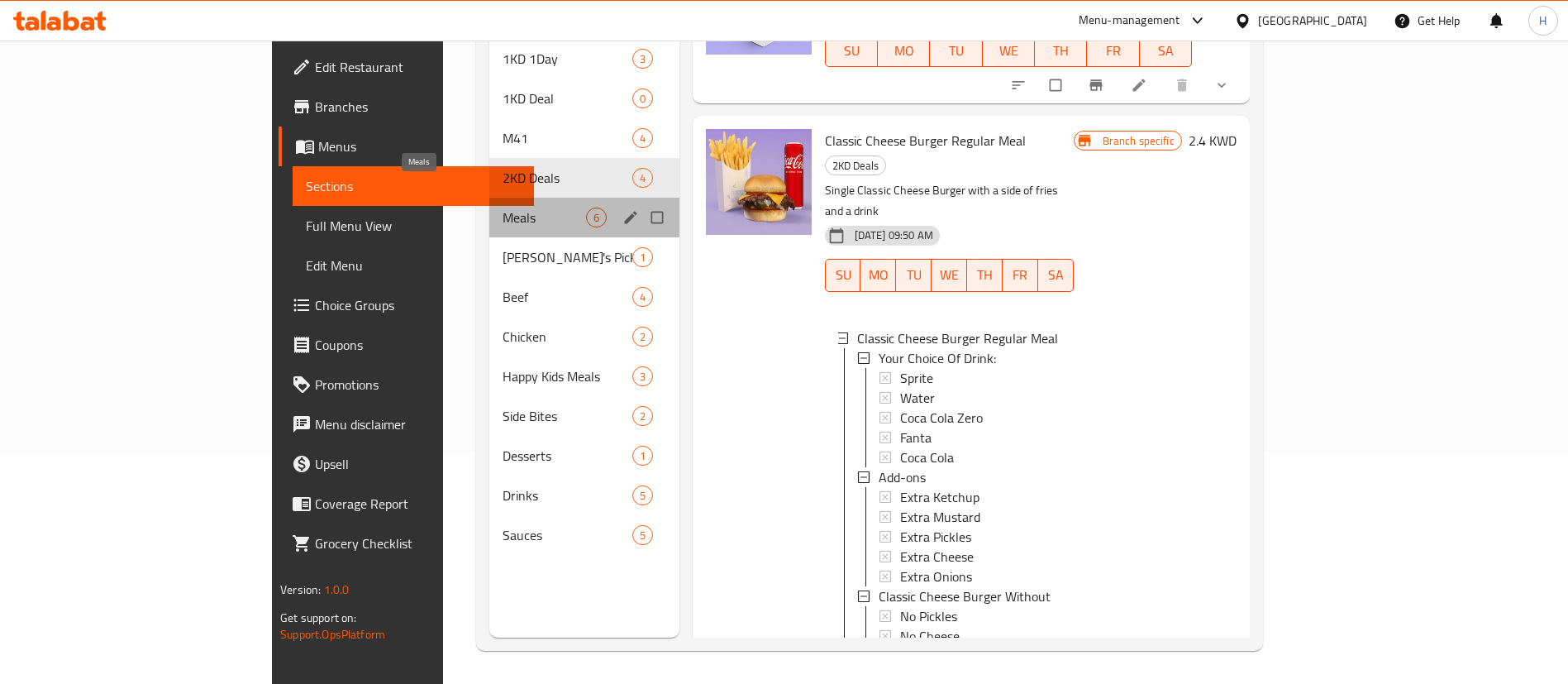
click at [502, 208] on span "Meals" at bounding box center [543, 217] width 84 height 20
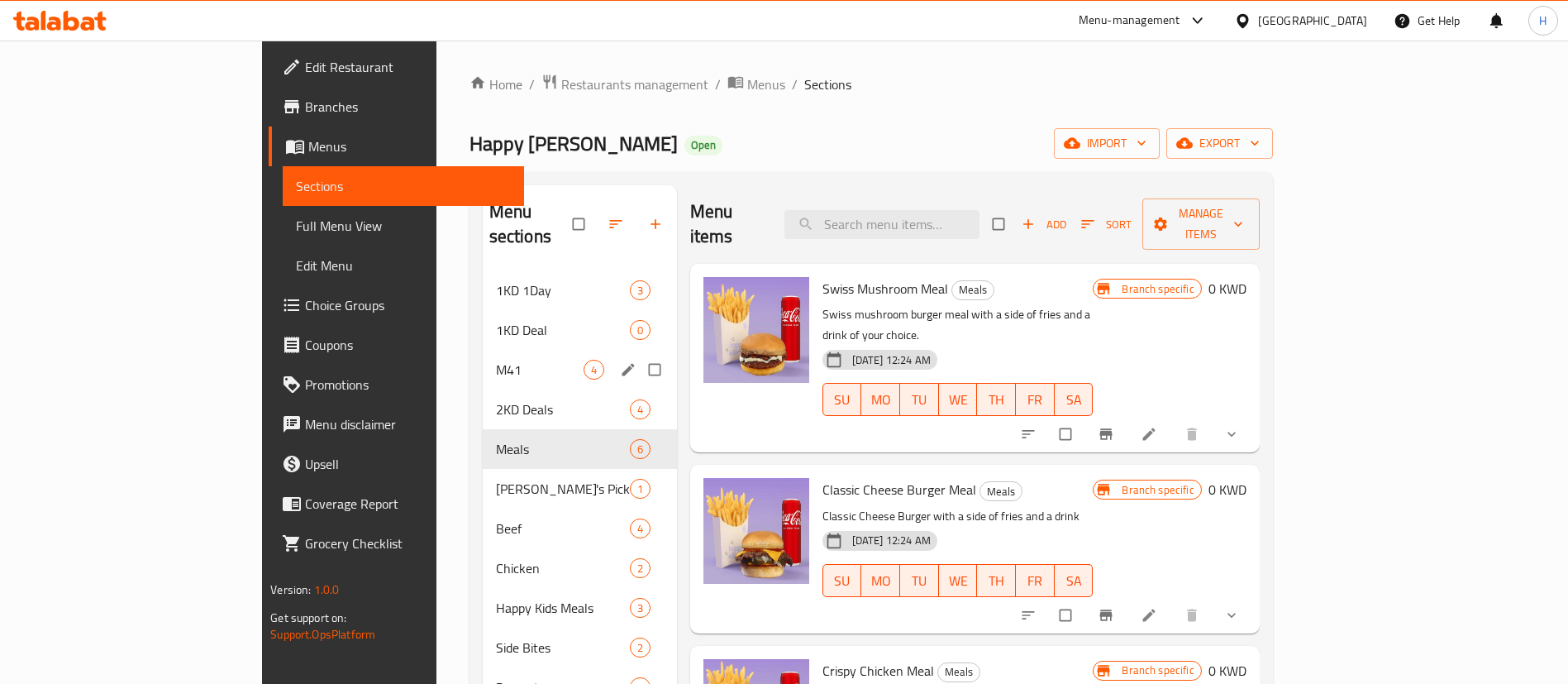
click at [483, 355] on div "M41 4" at bounding box center [580, 369] width 194 height 39
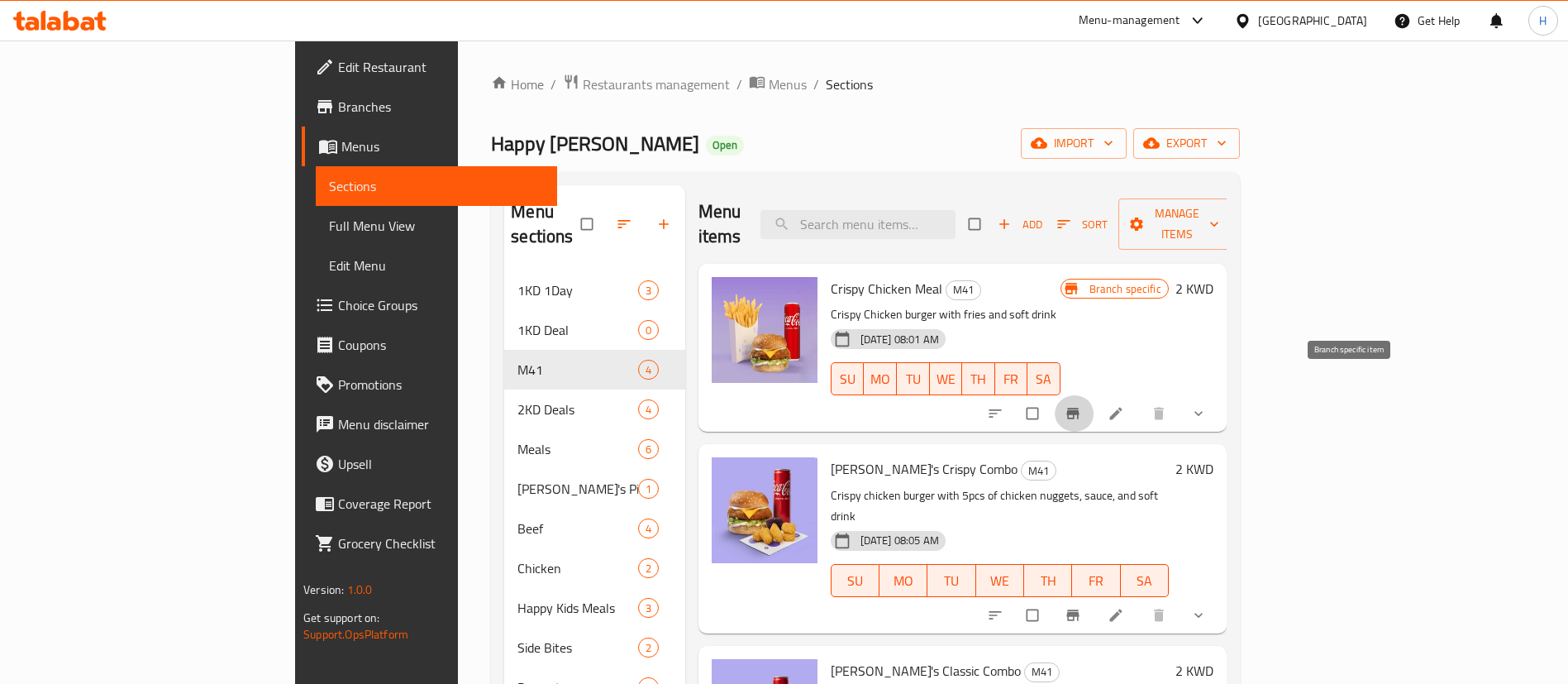
click at [1079, 408] on icon "Branch-specific-item" at bounding box center [1073, 413] width 12 height 11
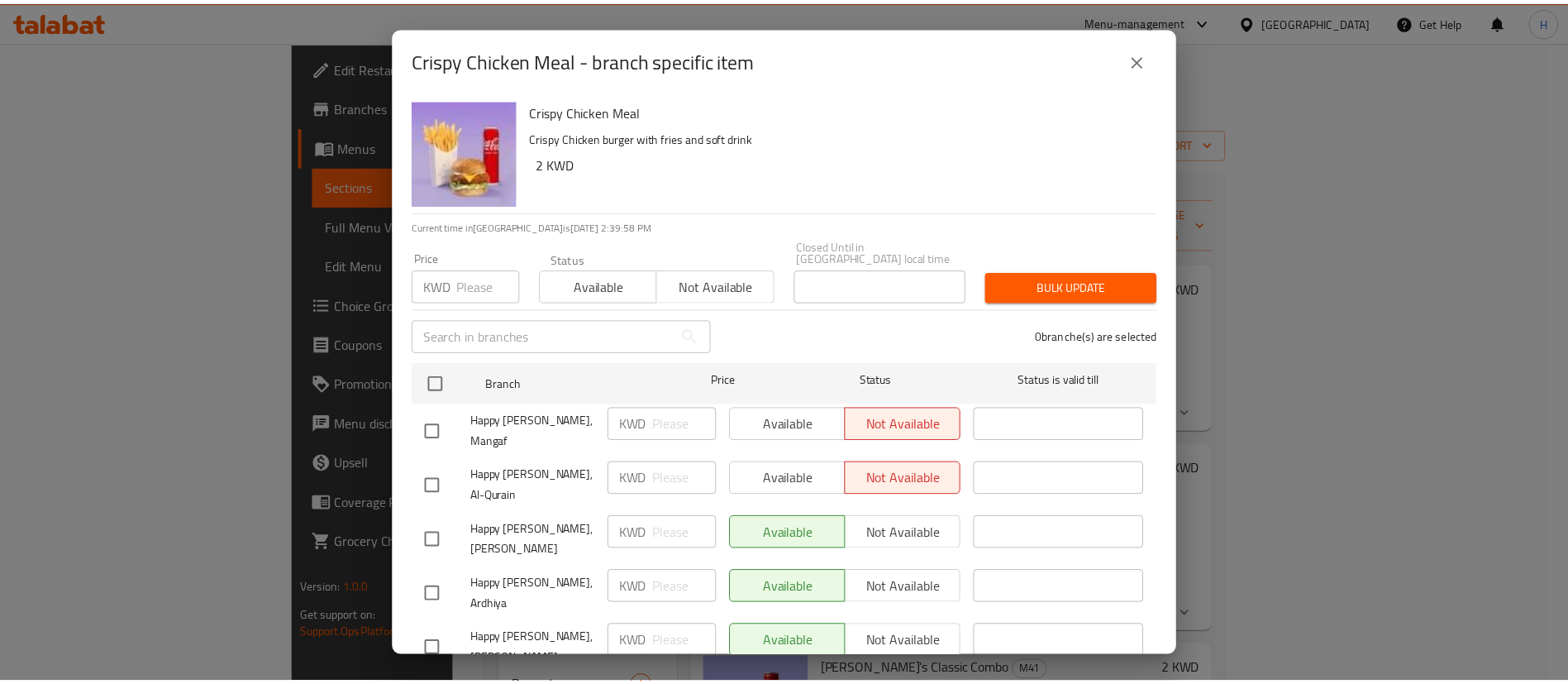
scroll to position [123, 0]
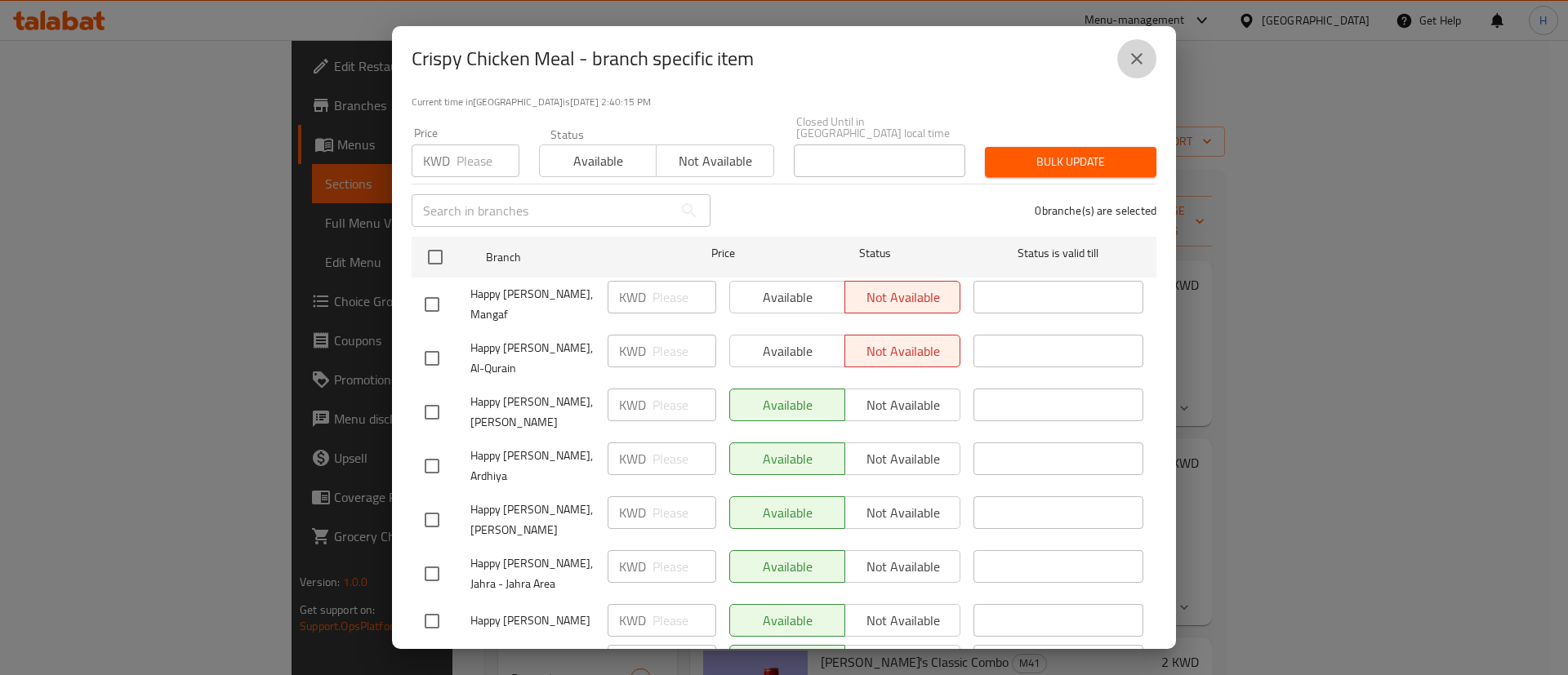
click at [1135, 65] on icon "close" at bounding box center [1136, 59] width 20 height 20
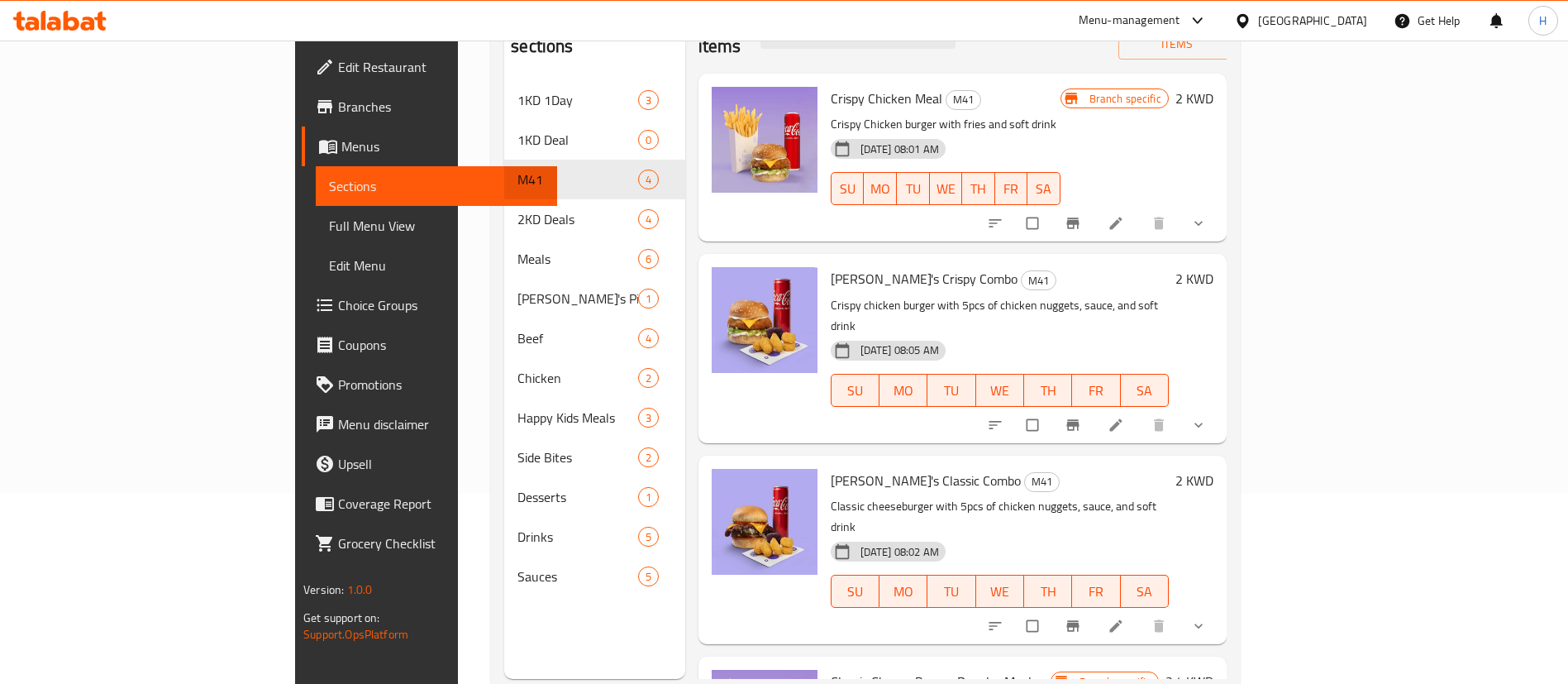
scroll to position [188, 0]
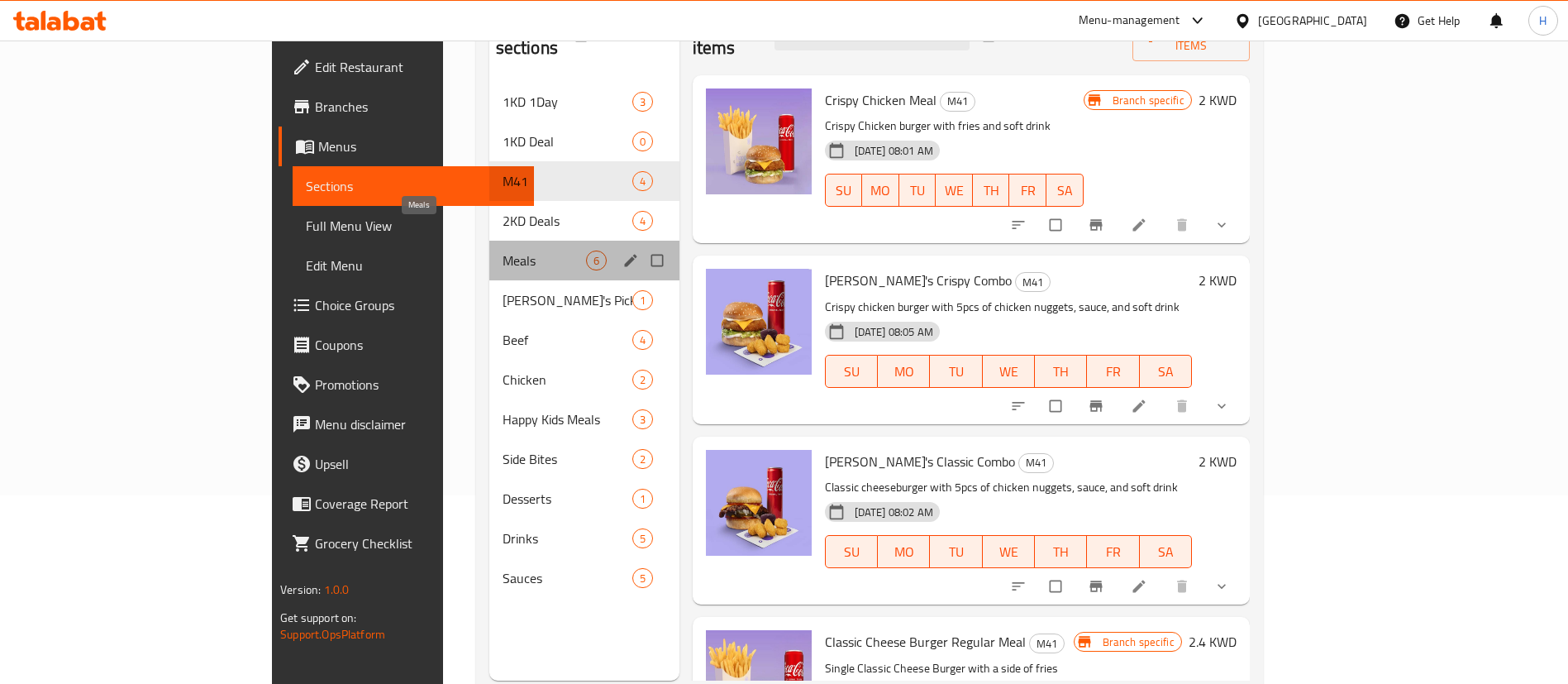
click at [502, 251] on span "Meals" at bounding box center [543, 260] width 84 height 20
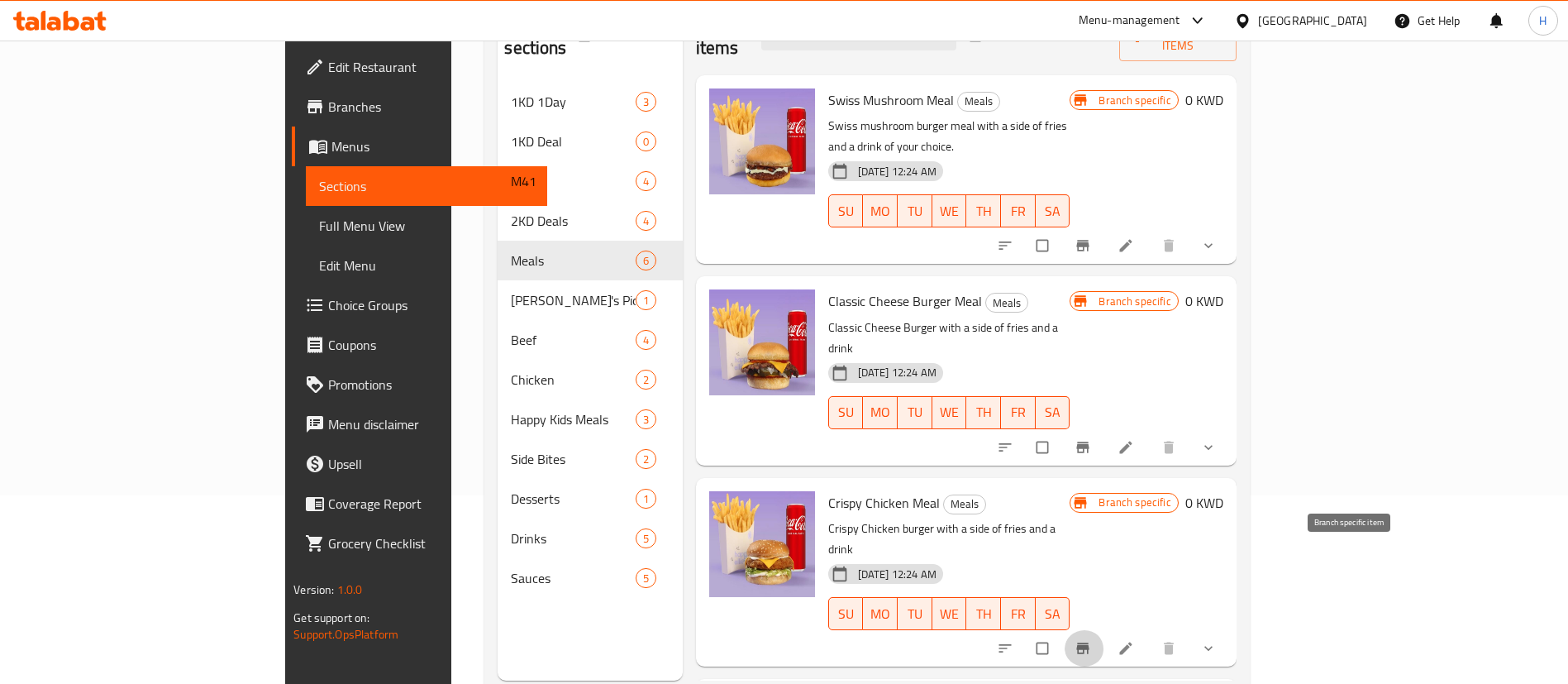
click at [1089, 644] on icon "Branch-specific-item" at bounding box center [1082, 648] width 12 height 11
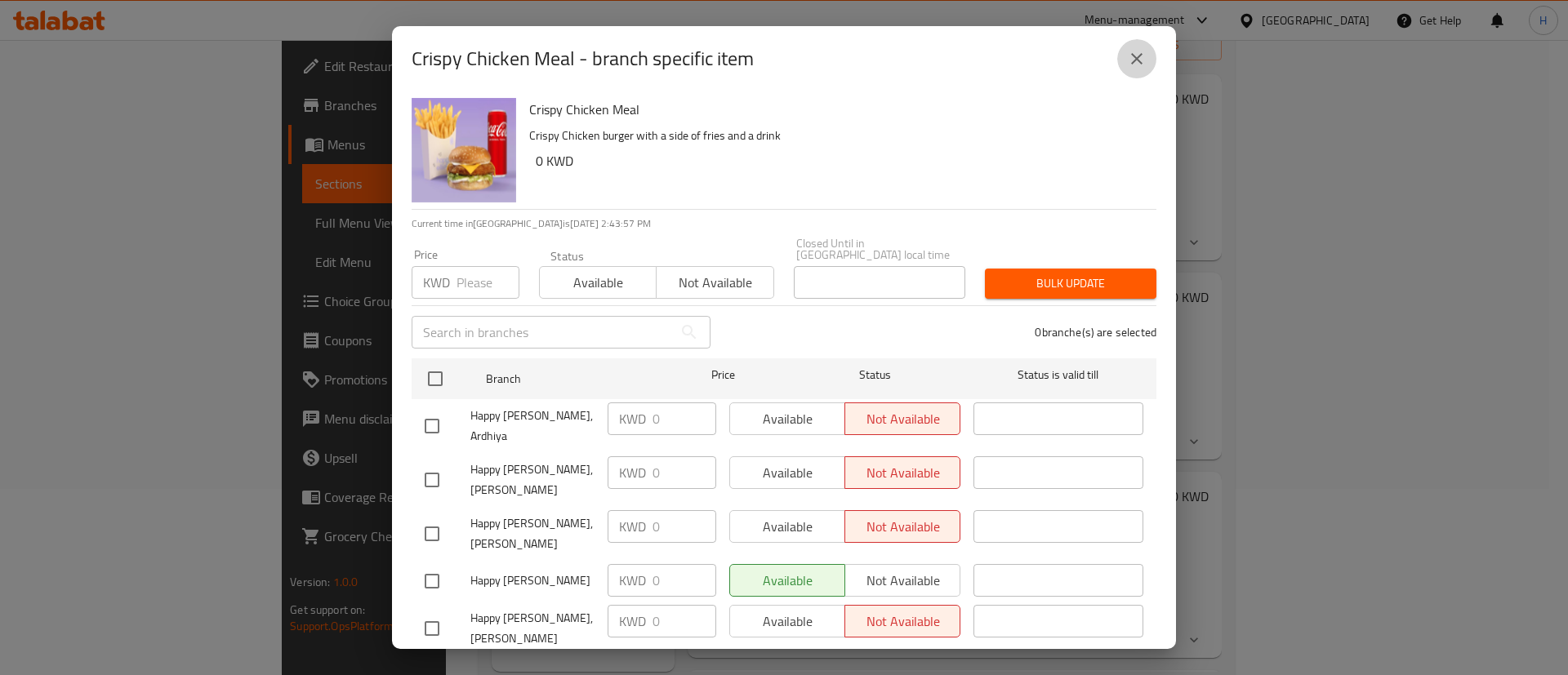
click at [1139, 56] on icon "close" at bounding box center [1137, 59] width 11 height 11
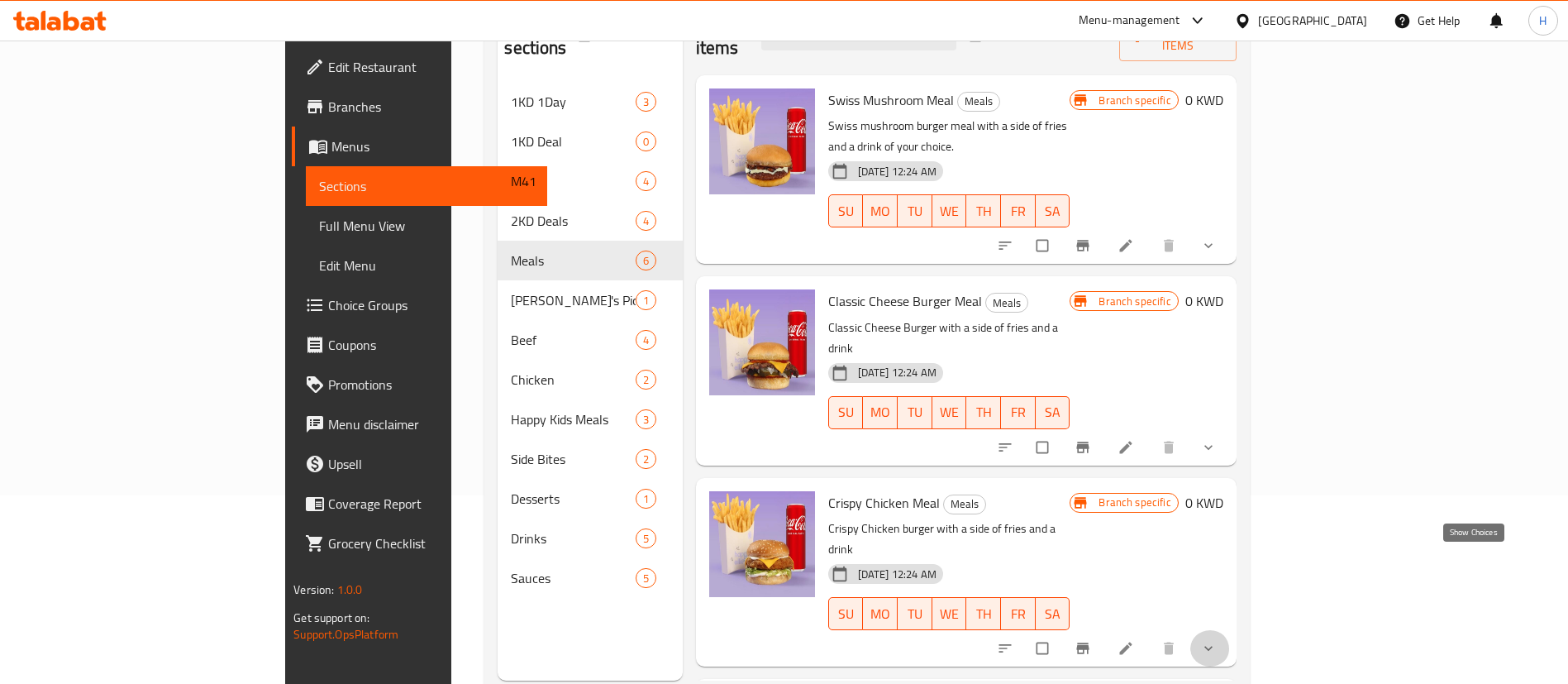
click at [1217, 640] on icon "show more" at bounding box center [1208, 647] width 16 height 16
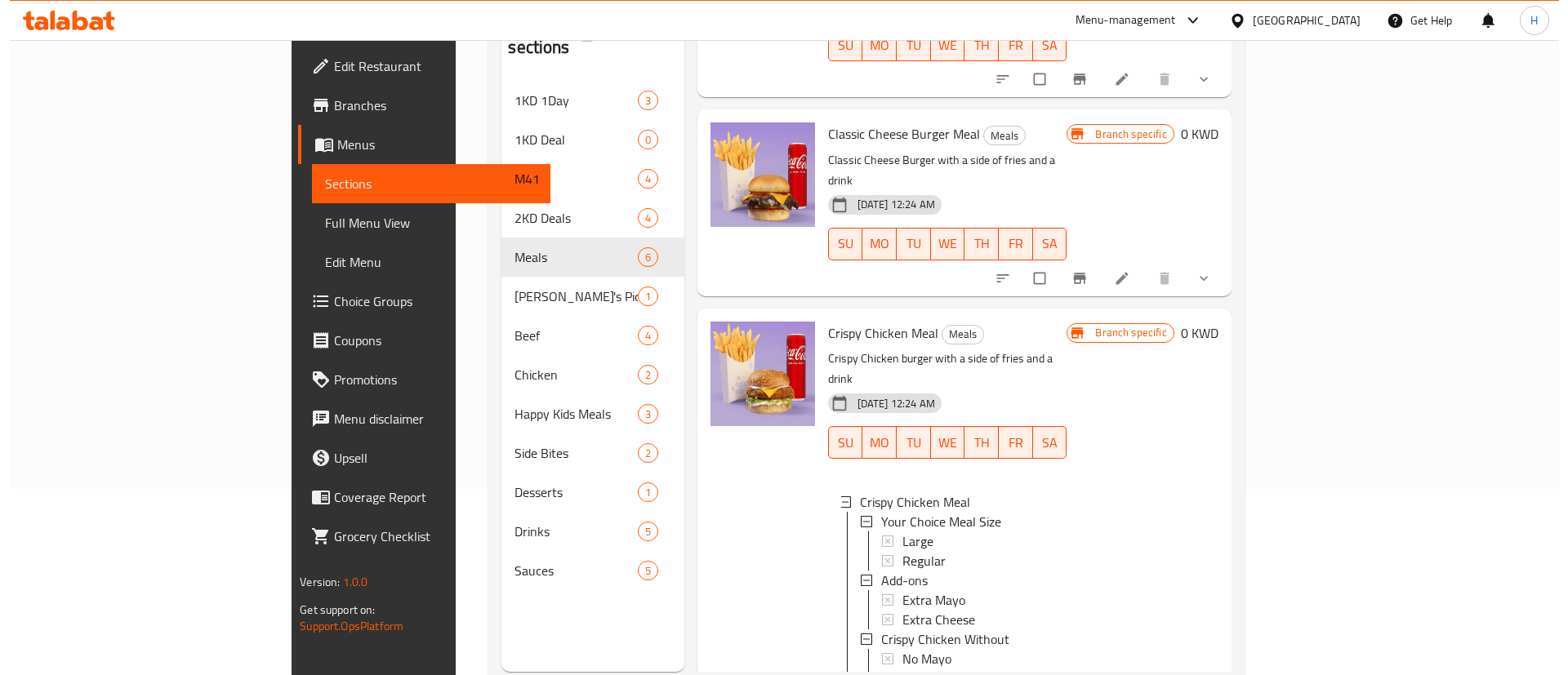
scroll to position [176, 0]
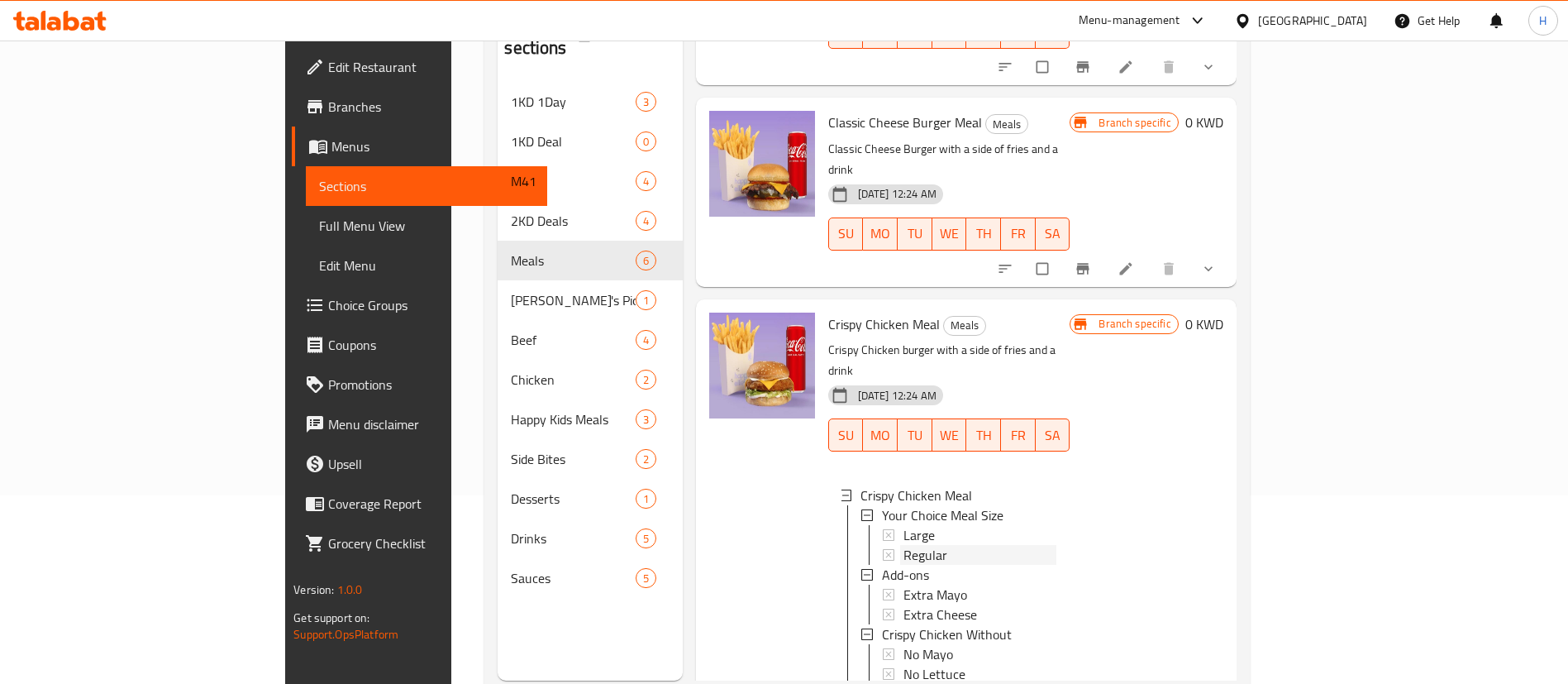
click at [918, 545] on div "Regular" at bounding box center [980, 554] width 154 height 20
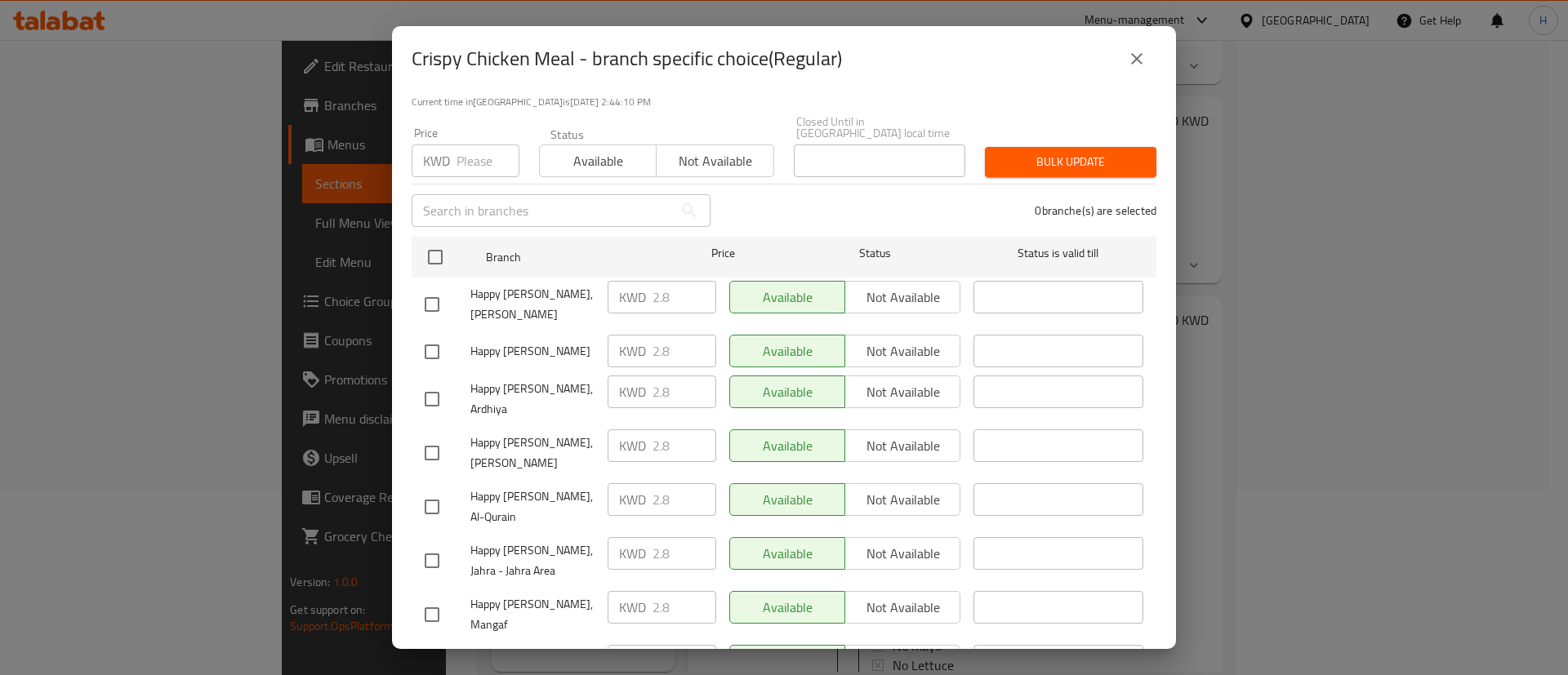
scroll to position [120, 0]
click at [1132, 73] on button "close" at bounding box center [1136, 58] width 39 height 39
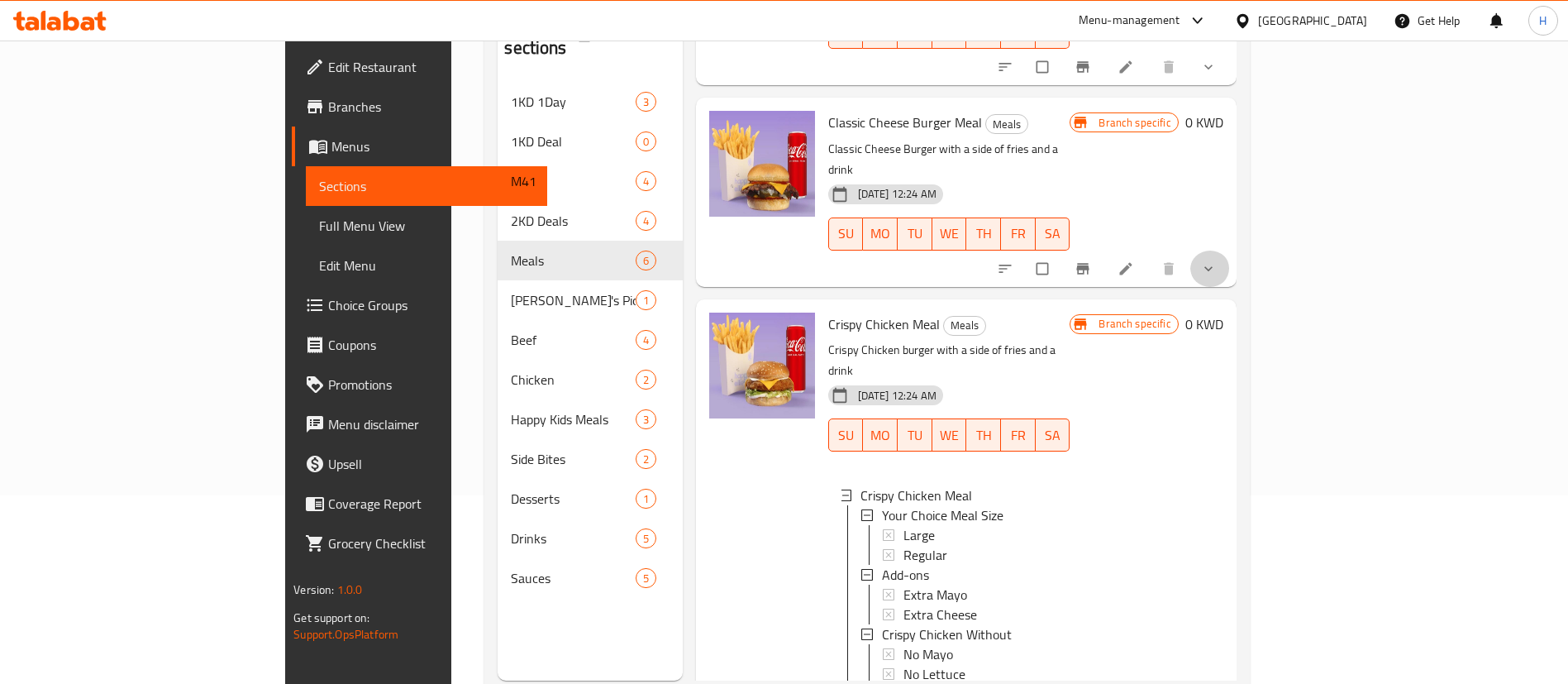
click at [1220, 260] on span "show more" at bounding box center [1210, 268] width 20 height 16
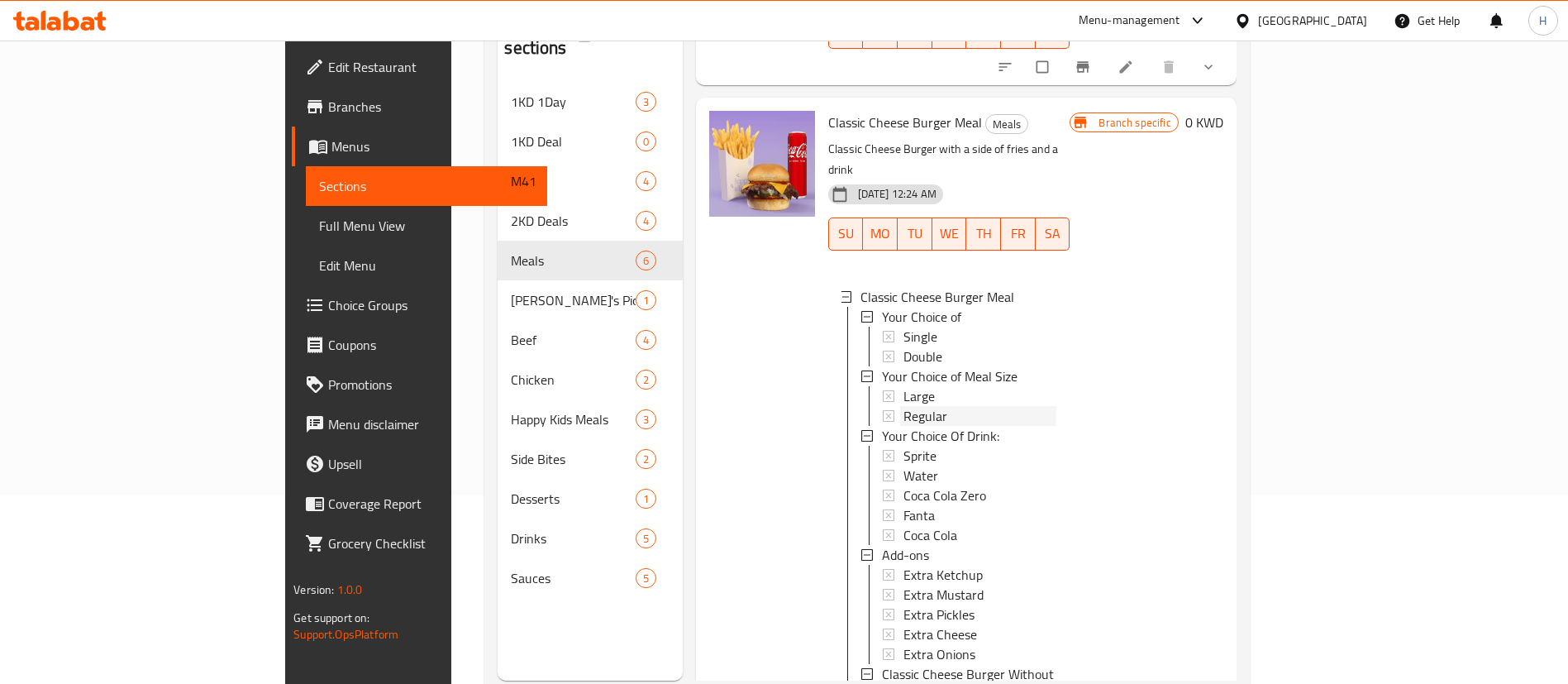
click at [904, 406] on div "Regular" at bounding box center [980, 416] width 154 height 20
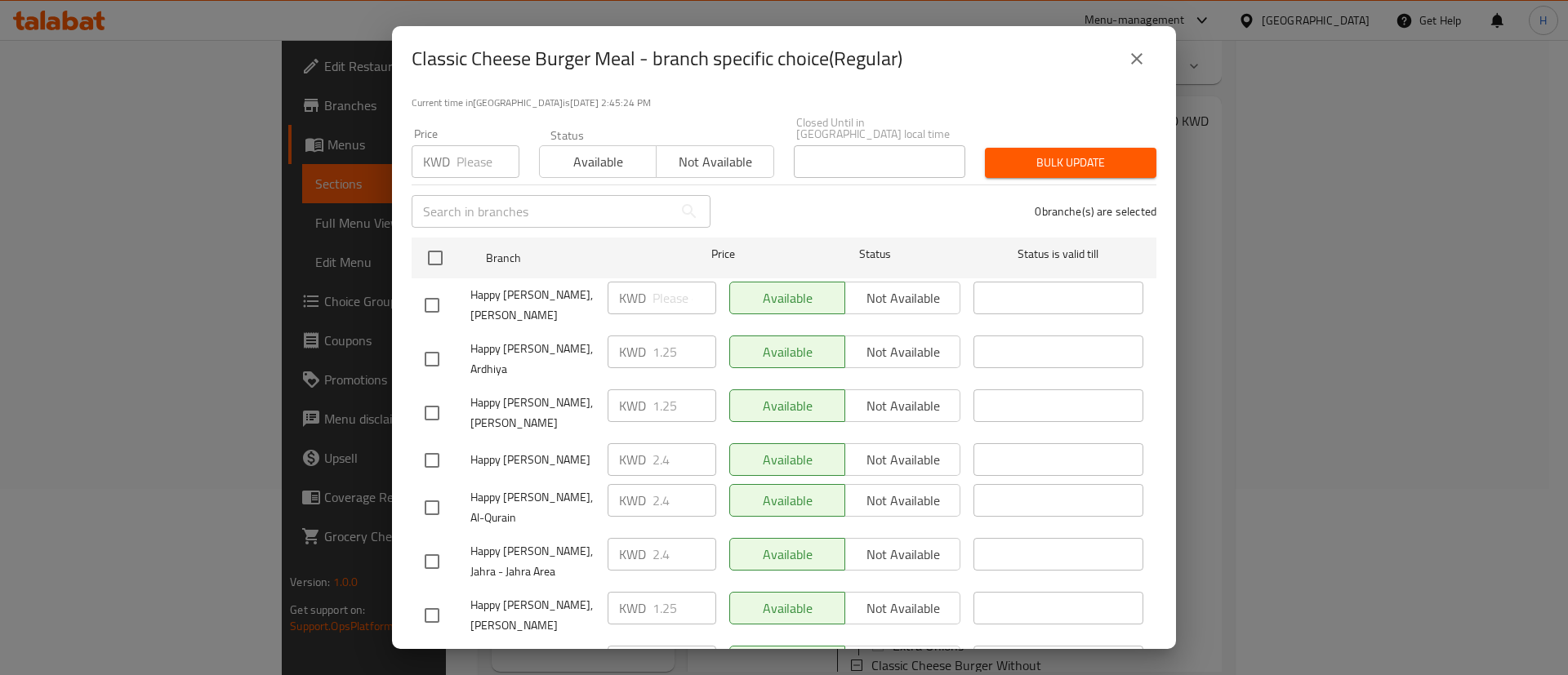
click at [454, 155] on div "KWD Price" at bounding box center [466, 161] width 108 height 32
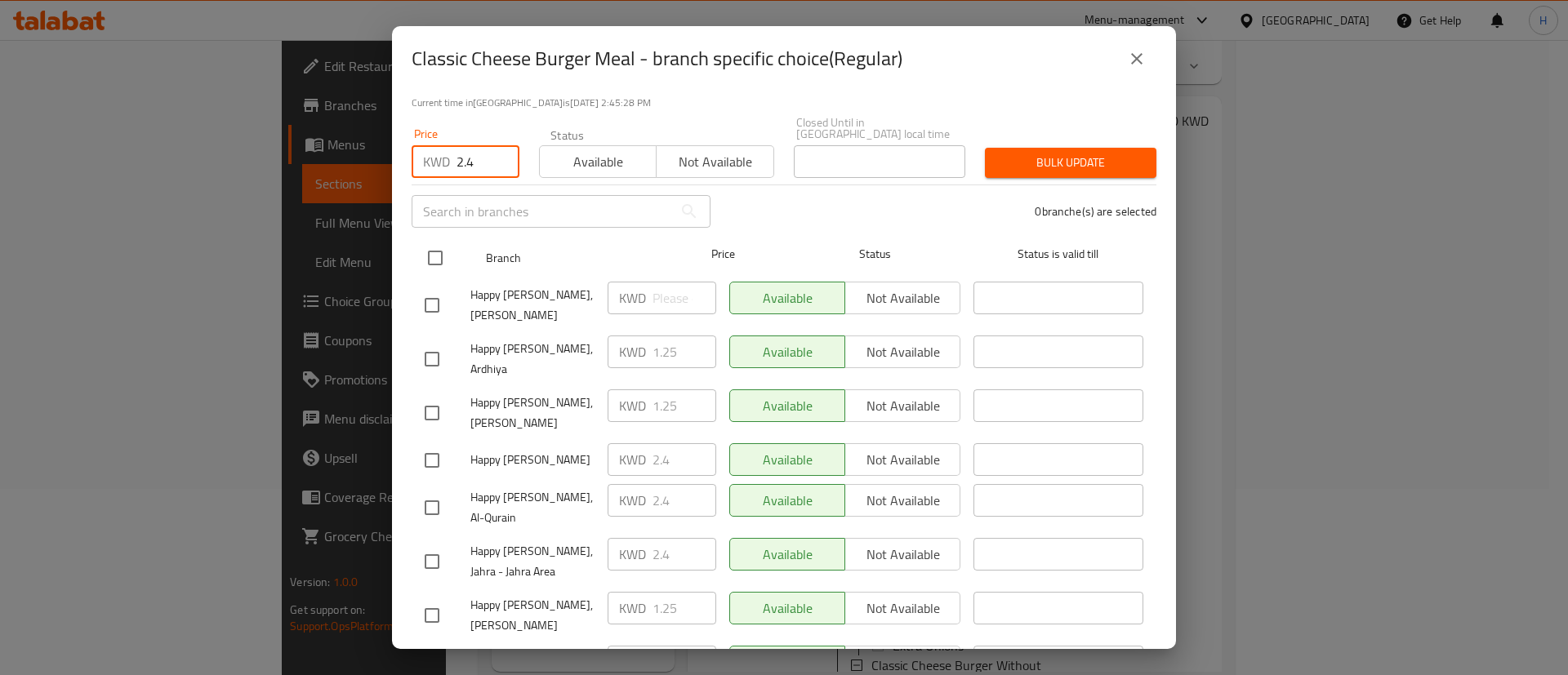
type input "2.4"
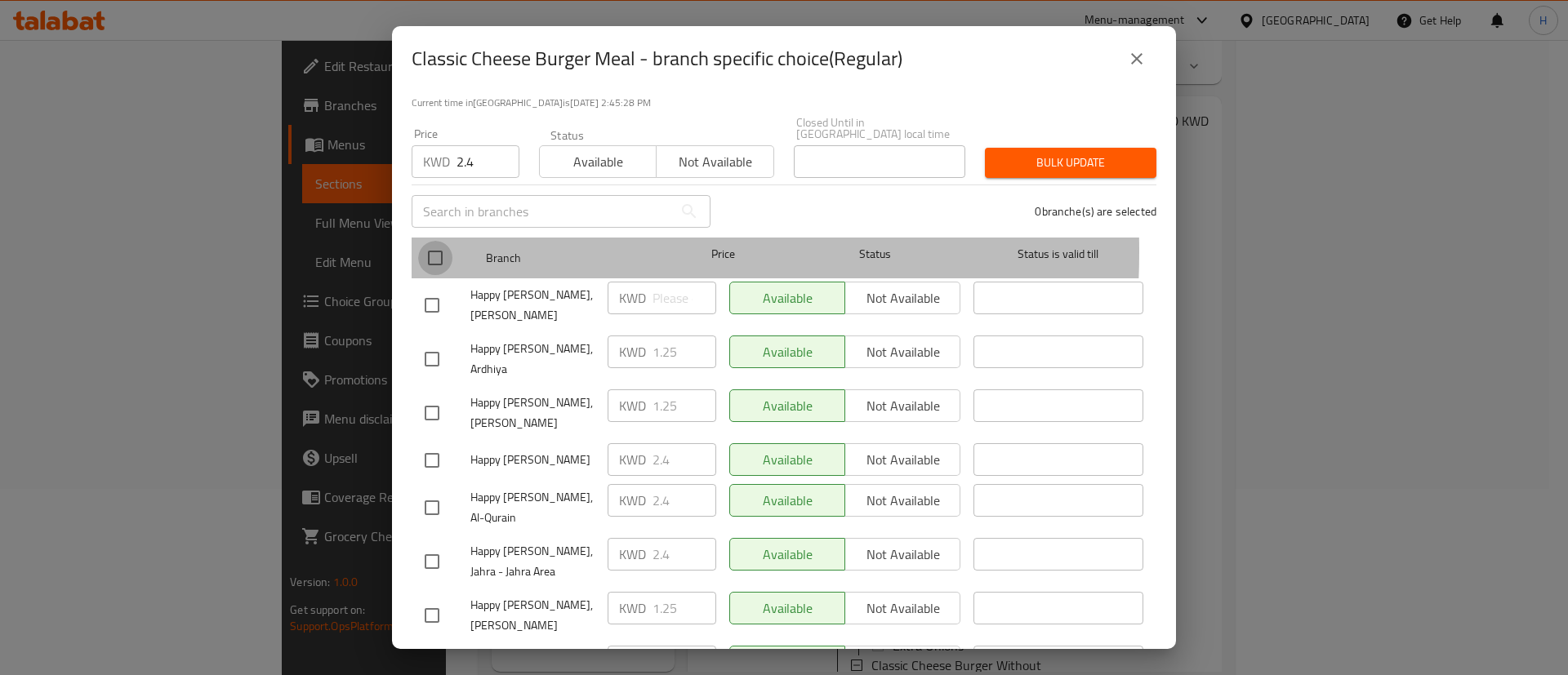
click at [441, 241] on input "checkbox" at bounding box center [435, 258] width 34 height 34
checkbox input "true"
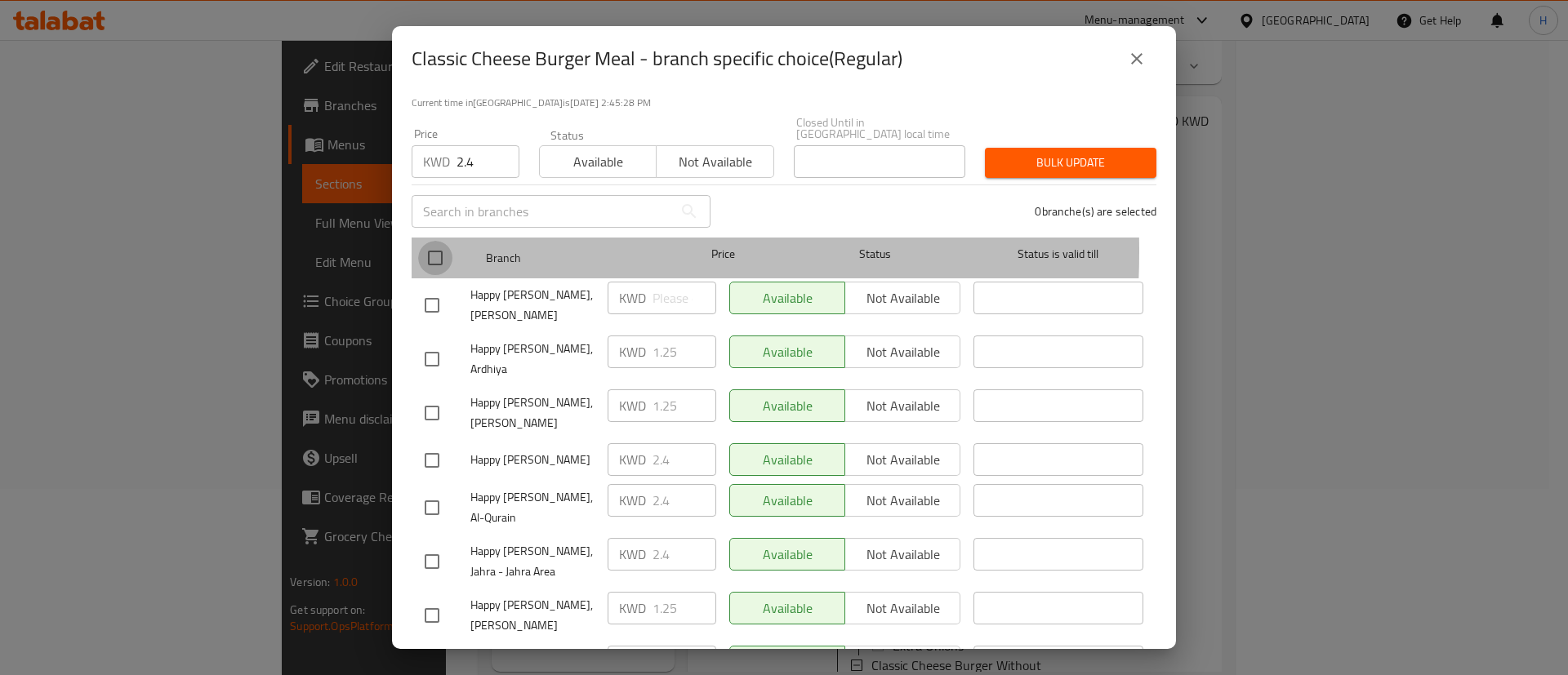
checkbox input "true"
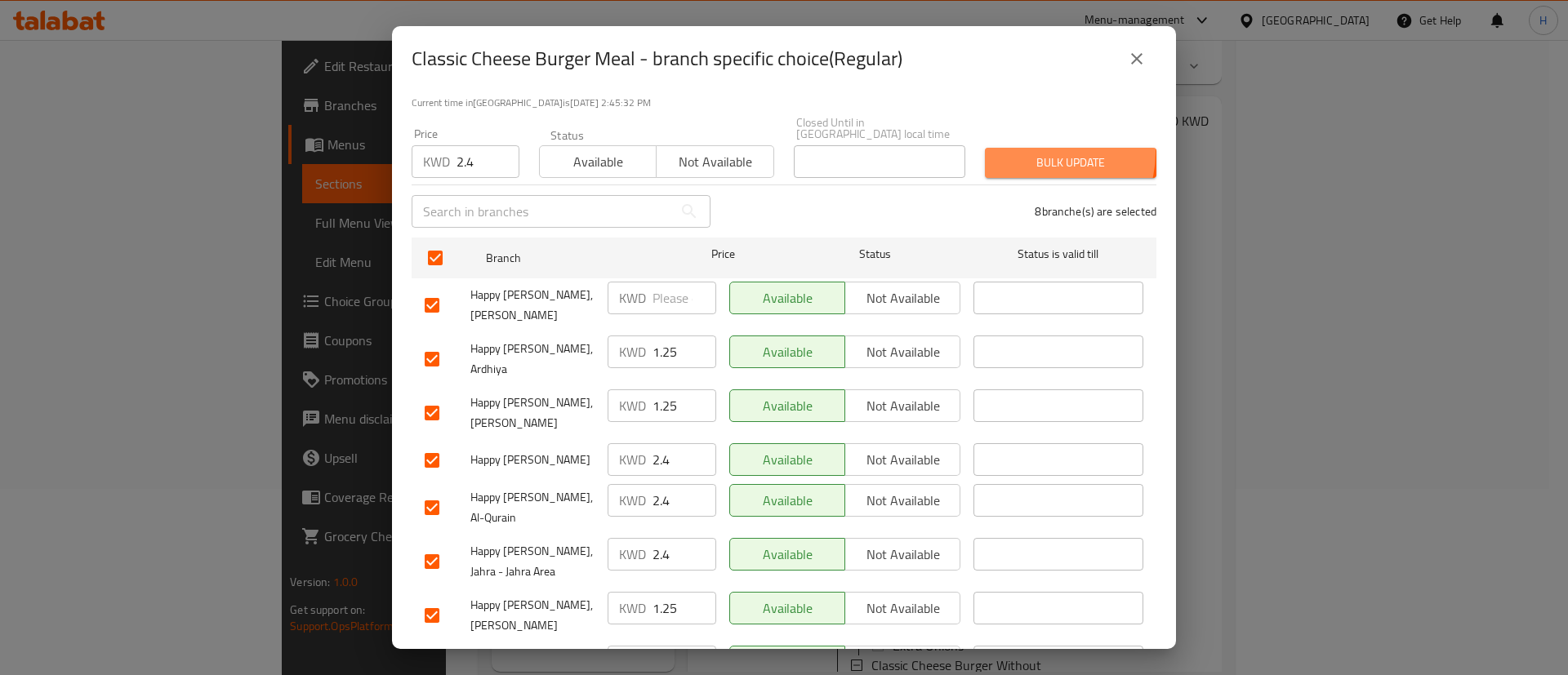
click at [1028, 153] on span "Bulk update" at bounding box center [1070, 163] width 145 height 21
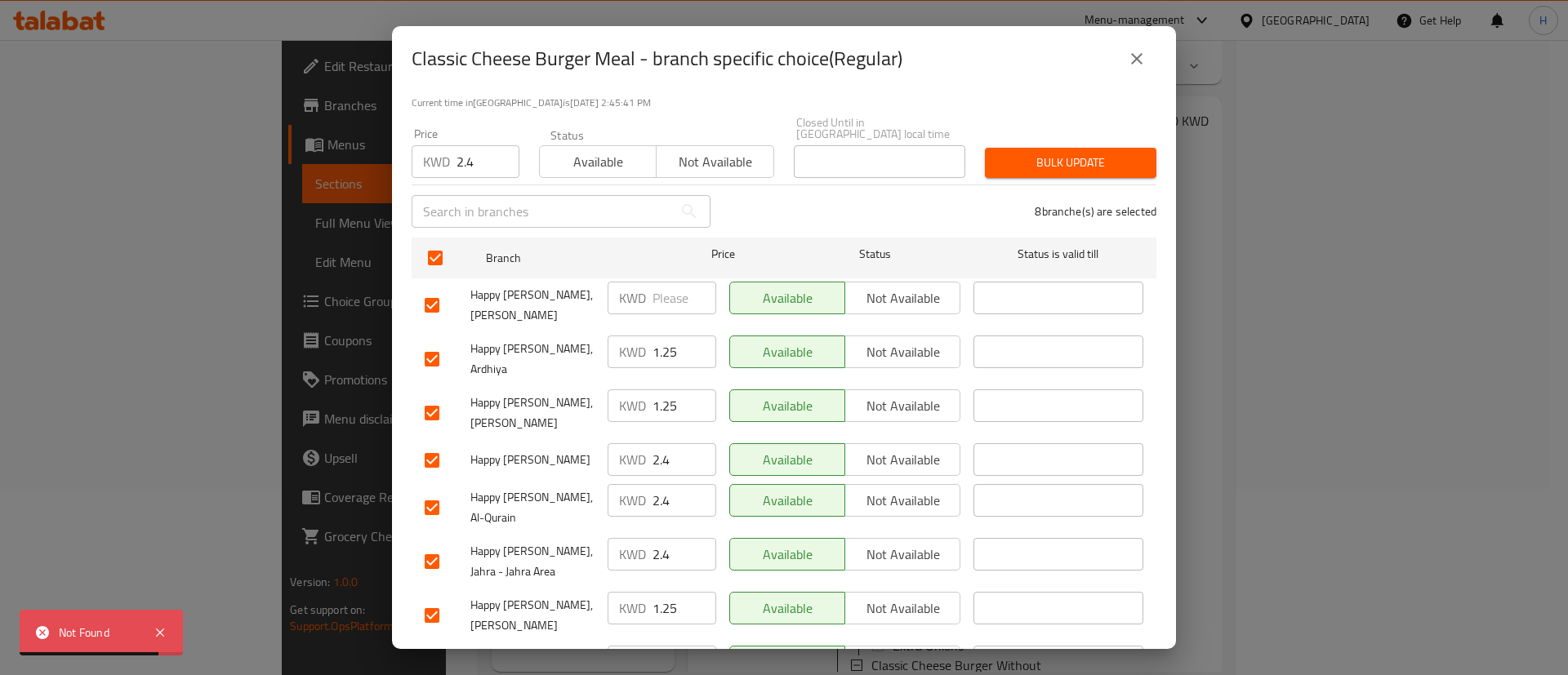
scroll to position [121, 0]
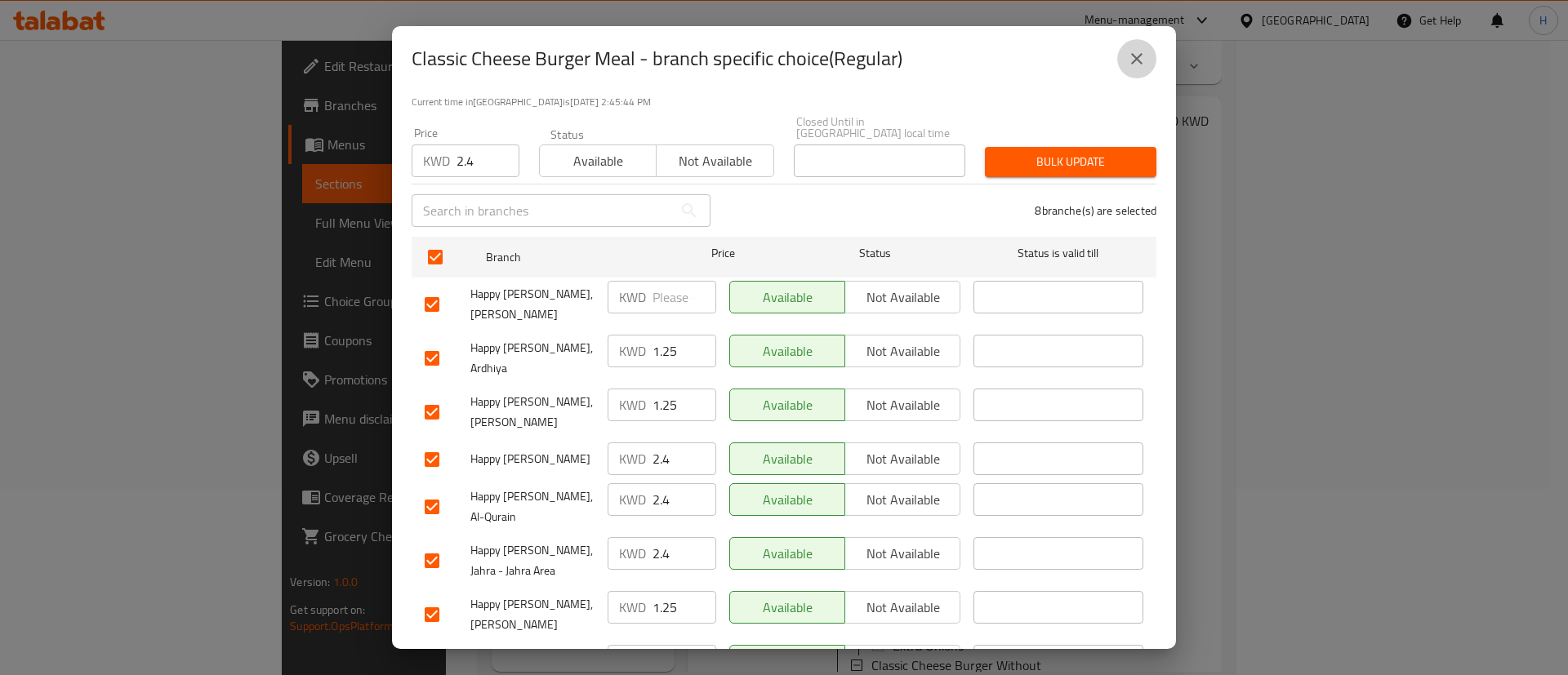
click at [1137, 58] on icon "close" at bounding box center [1137, 59] width 11 height 11
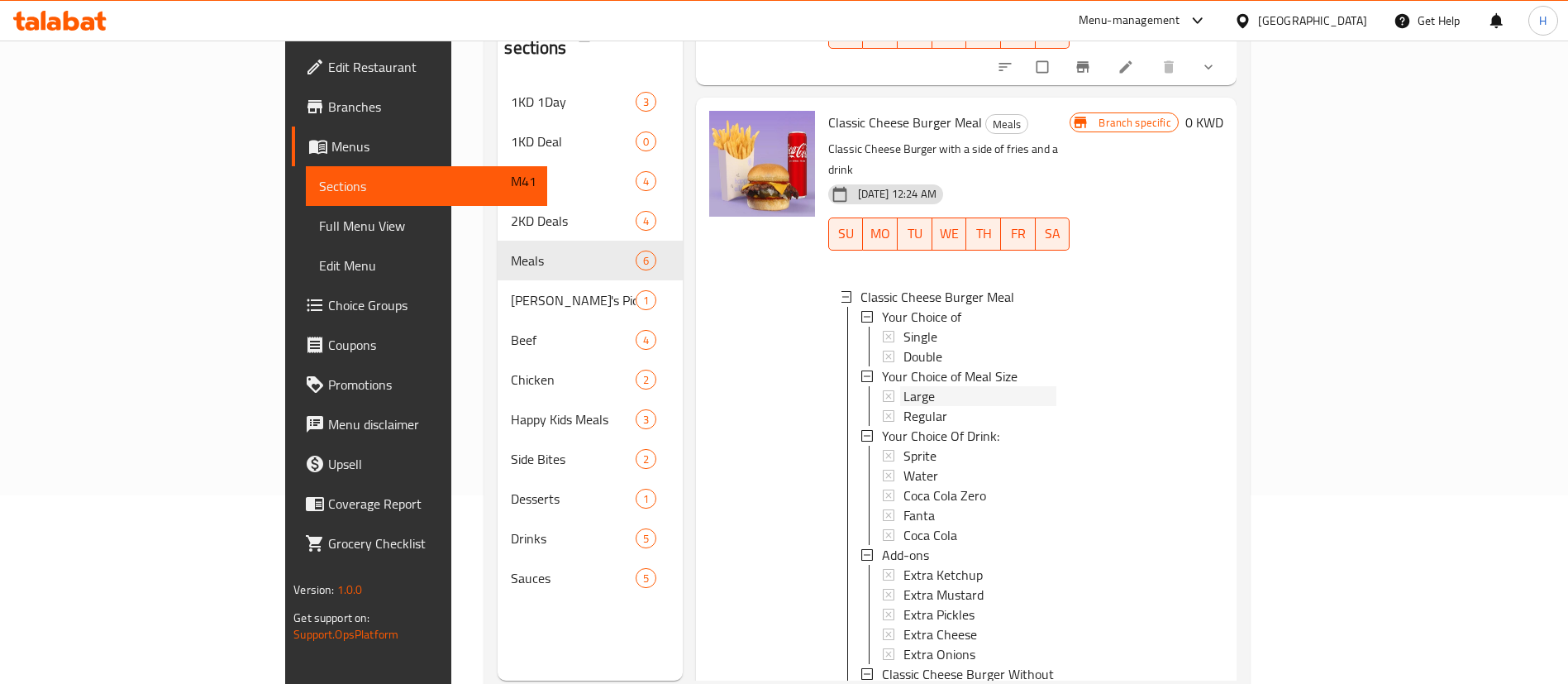
click at [904, 386] on div "Large" at bounding box center [980, 396] width 154 height 20
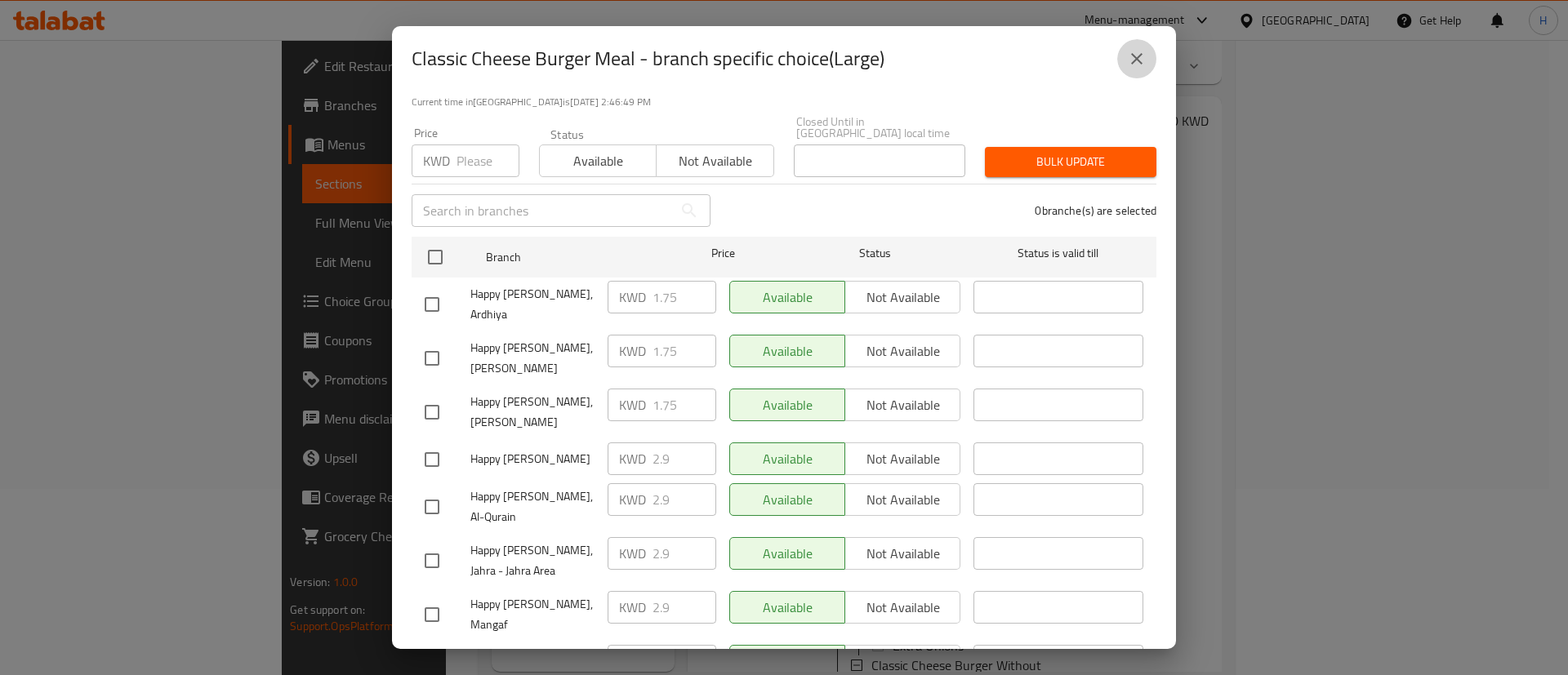
click at [1142, 52] on icon "close" at bounding box center [1136, 59] width 20 height 20
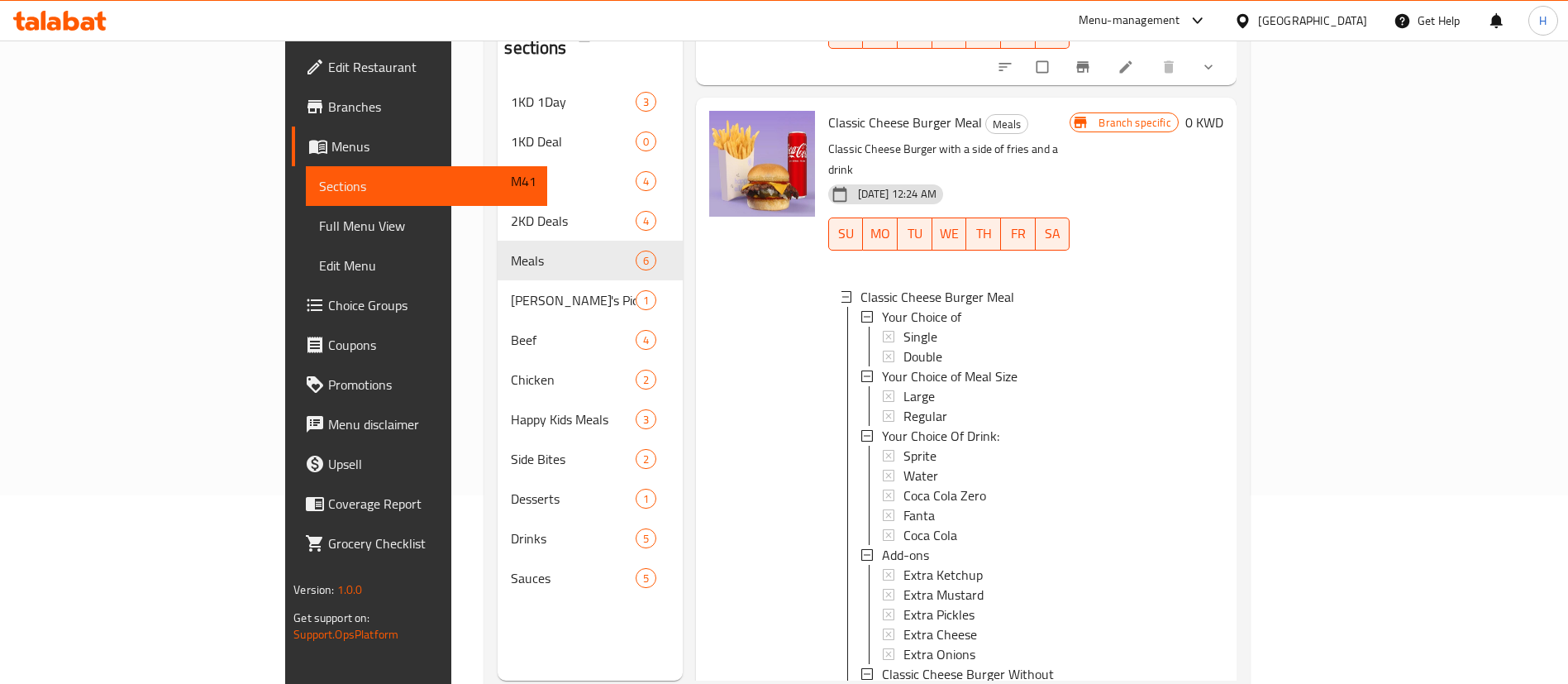
scroll to position [0, 0]
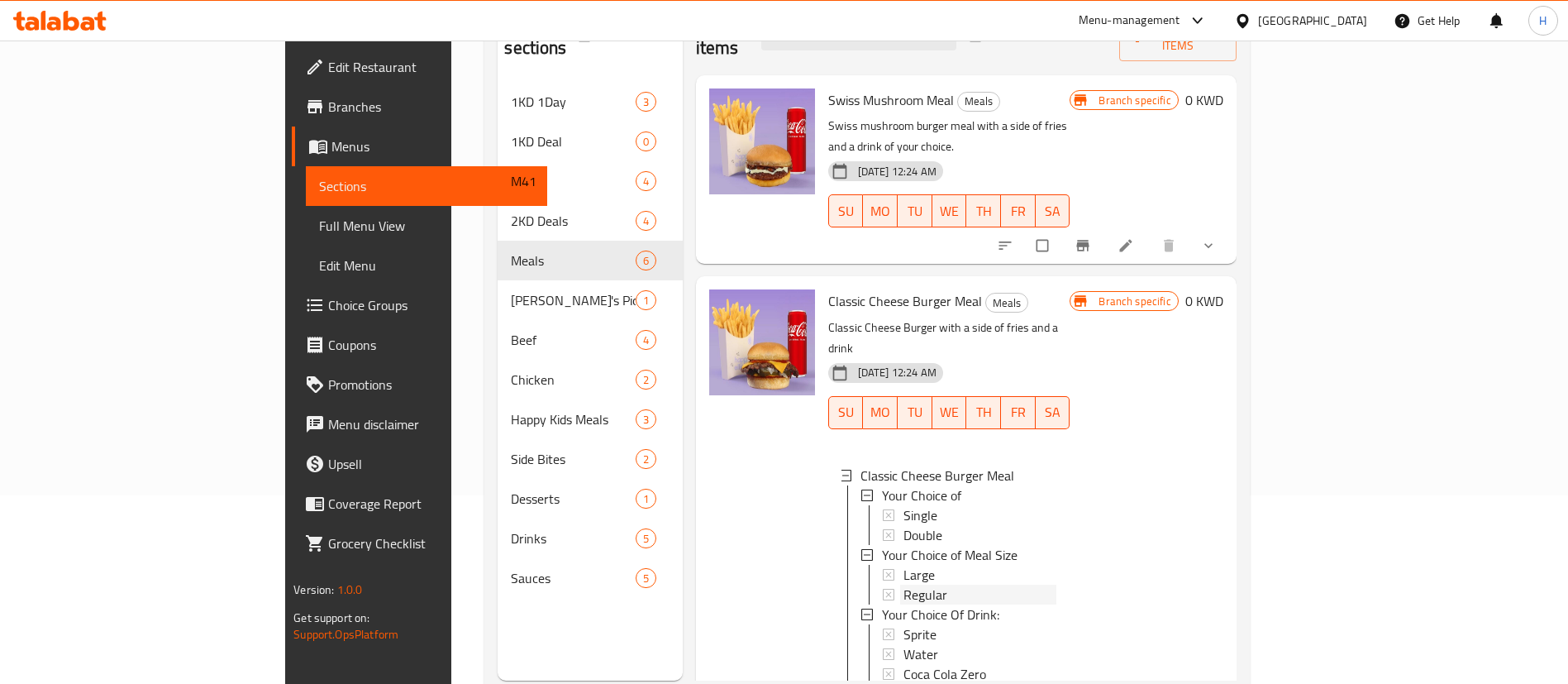
click at [904, 585] on div "Regular" at bounding box center [980, 595] width 154 height 20
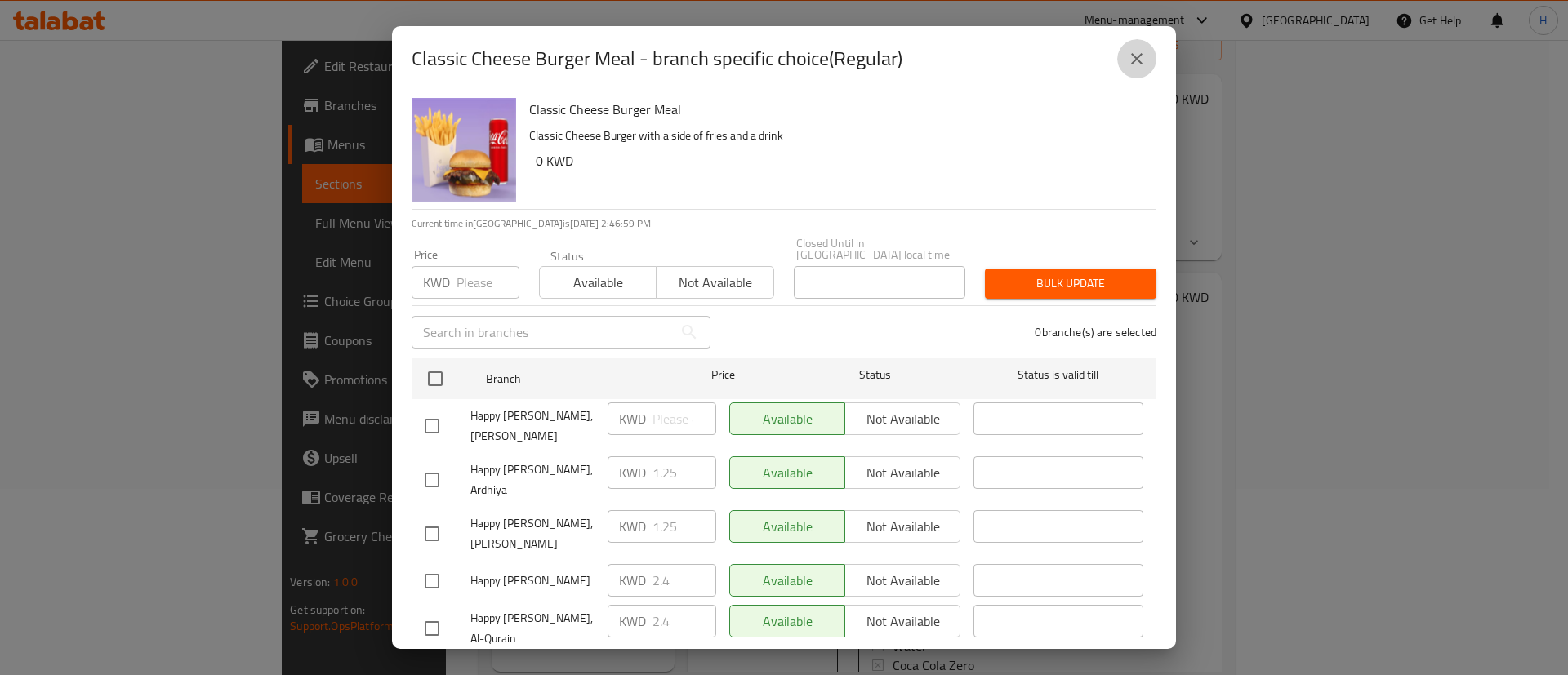
click at [1137, 53] on icon "close" at bounding box center [1136, 59] width 20 height 20
